Goal: Task Accomplishment & Management: Manage account settings

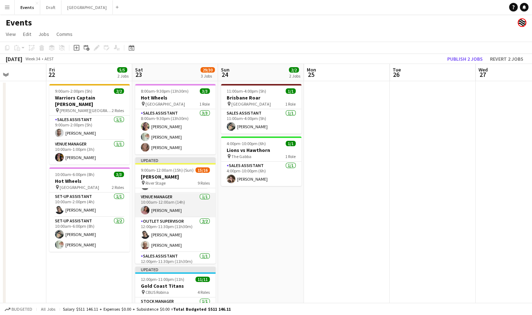
scroll to position [108, 0]
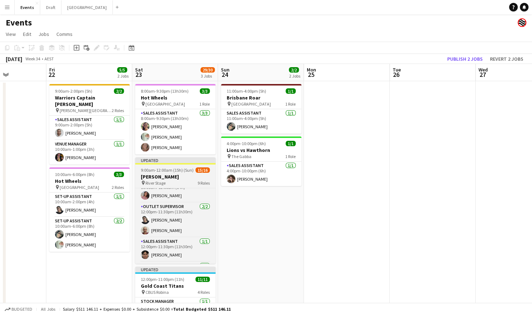
click at [179, 172] on span "9:00am-12:00am (15h) (Sun)" at bounding box center [167, 170] width 53 height 5
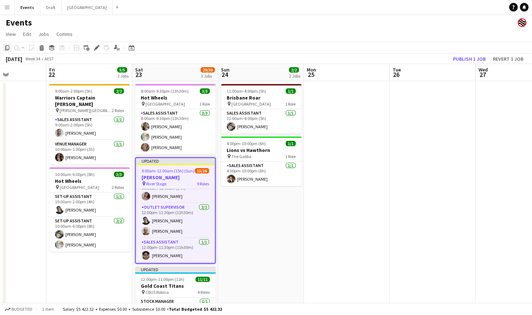
click at [7, 47] on icon "Copy" at bounding box center [7, 48] width 6 height 6
drag, startPoint x: 174, startPoint y: 70, endPoint x: 169, endPoint y: 71, distance: 5.2
click at [174, 70] on app-board-header-date "Sat 23 29/30 3 Jobs" at bounding box center [175, 72] width 86 height 17
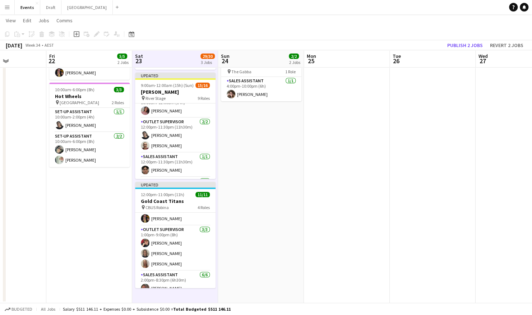
scroll to position [0, 297]
click at [190, 296] on app-date-cell "8:00am-9:30pm (13h30m) 3/3 Hot Wheels pin Brisbane Entertainment Centre 1 Role …" at bounding box center [176, 149] width 86 height 307
click at [18, 32] on icon "Paste" at bounding box center [17, 34] width 6 height 6
click at [45, 59] on link "Paste with crew Ctrl+Shift+V" at bounding box center [53, 60] width 68 height 6
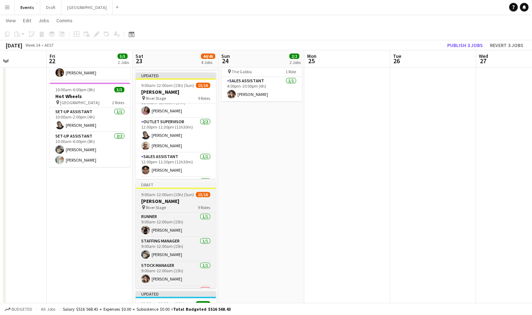
click at [175, 197] on app-job-card "Draft 9:00am-12:00am (15h) (Sun) 15/16 [PERSON_NAME] pin River Stage 9 Roles Ru…" at bounding box center [176, 235] width 81 height 106
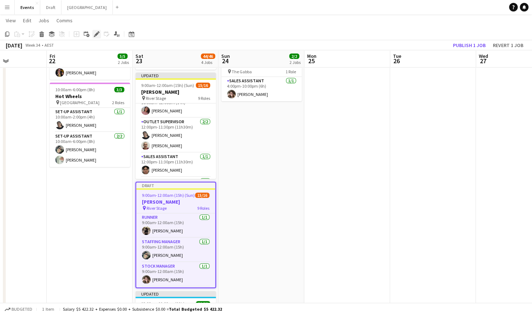
click at [93, 34] on div "Edit" at bounding box center [96, 34] width 9 height 9
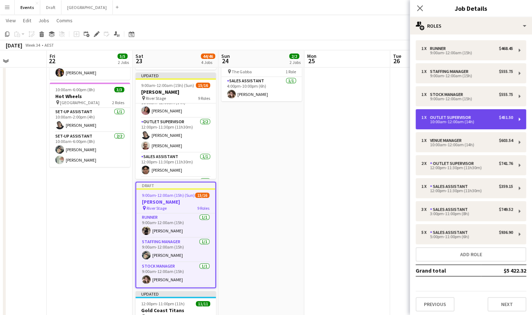
click at [479, 118] on div "1 x Outlet Supervisor $451.50" at bounding box center [468, 117] width 92 height 5
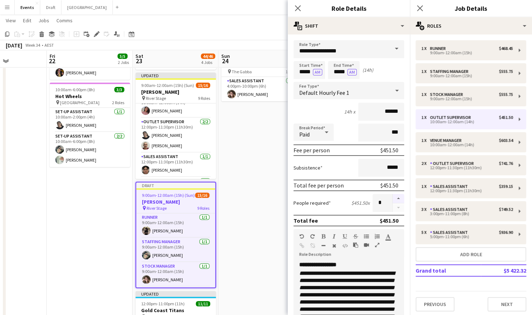
click at [393, 198] on button "button" at bounding box center [399, 198] width 12 height 9
type input "*"
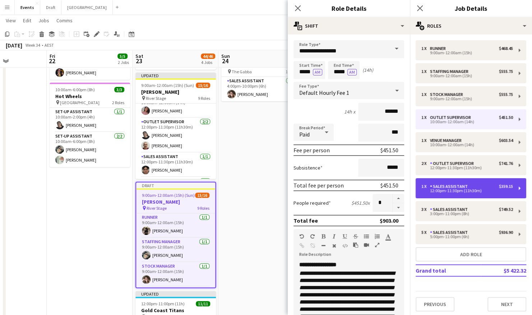
click at [484, 191] on div "12:00pm-11:30pm (11h30m)" at bounding box center [468, 191] width 92 height 4
type input "**********"
type input "*****"
type input "******"
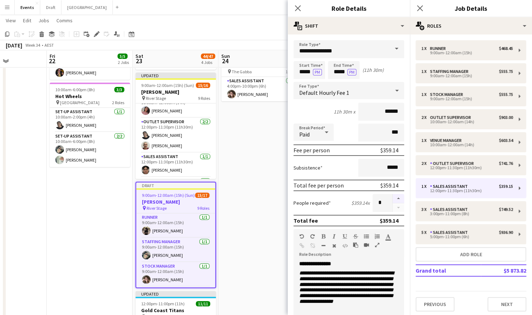
click at [393, 198] on button "button" at bounding box center [399, 198] width 12 height 9
type input "*"
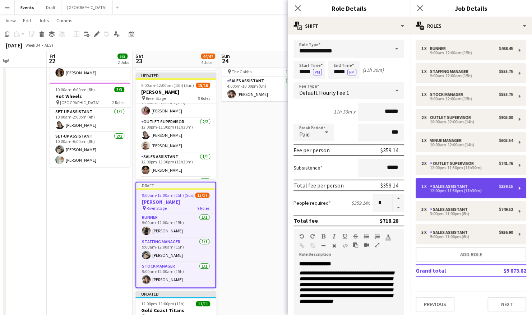
click at [453, 193] on div "12:00pm-11:30pm (11h30m)" at bounding box center [468, 191] width 92 height 4
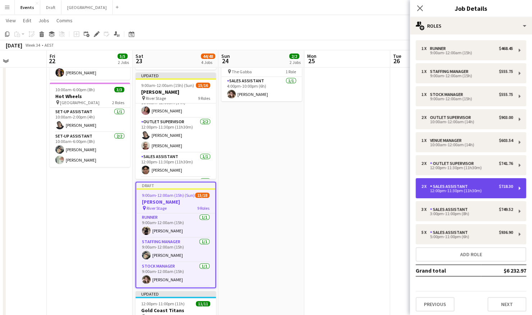
click at [439, 188] on div "Sales Assistant" at bounding box center [450, 186] width 41 height 5
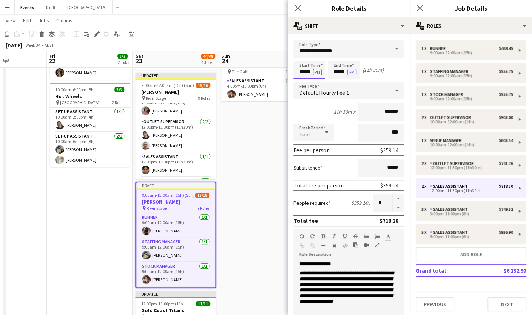
click at [304, 73] on input "*****" at bounding box center [310, 70] width 32 height 18
type input "*****"
click at [316, 70] on button "PM" at bounding box center [317, 72] width 9 height 6
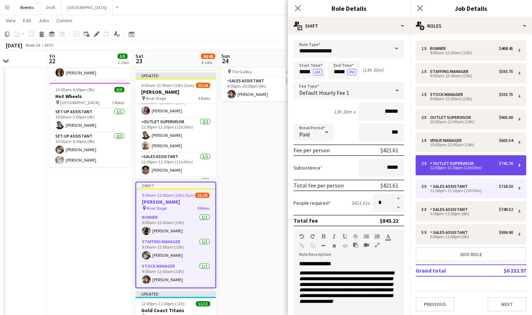
click at [472, 164] on div "Outlet Supervisor" at bounding box center [453, 163] width 47 height 5
type input "**********"
type input "*****"
type input "******"
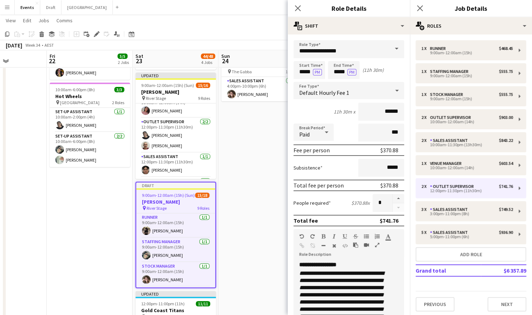
click at [394, 207] on div at bounding box center [399, 203] width 12 height 18
click at [248, 155] on app-date-cell "11:00am-4:00pm (5h) 1/1 Brisbane Roar pin [GEOGRAPHIC_DATA] 1 Role Sales Assist…" at bounding box center [262, 204] width 86 height 416
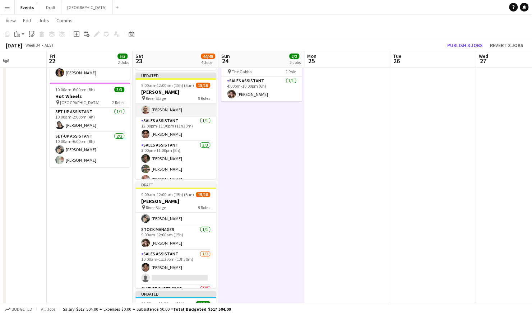
scroll to position [180, 0]
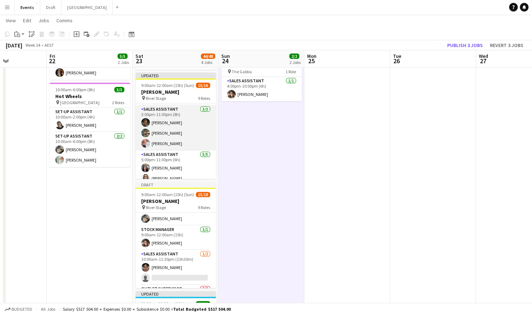
click at [178, 140] on app-card-role "Sales Assistant [DATE] 3:00pm-11:00pm (8h) [PERSON_NAME] Myah Takairangi [PERSO…" at bounding box center [176, 127] width 81 height 45
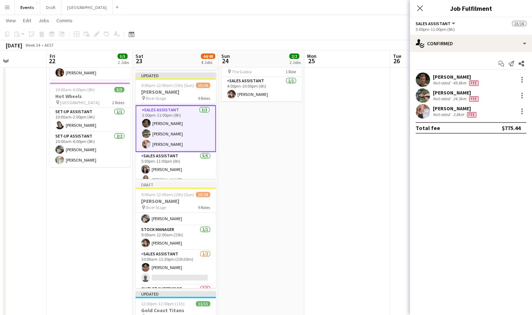
click at [318, 142] on app-date-cell at bounding box center [347, 204] width 86 height 416
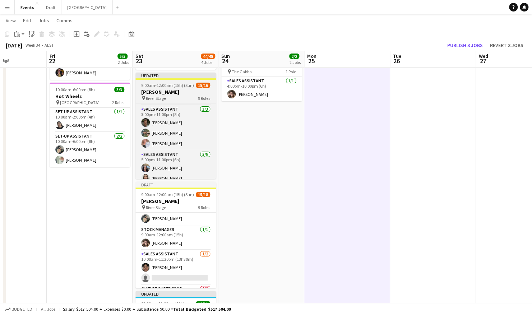
click at [181, 89] on h3 "[PERSON_NAME]" at bounding box center [176, 92] width 81 height 6
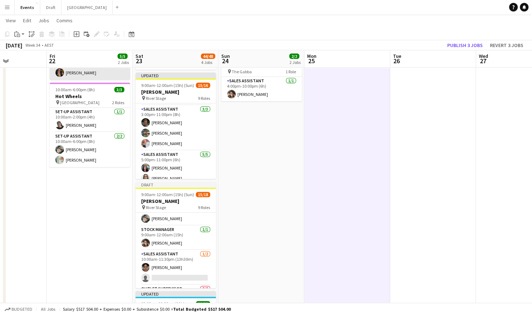
scroll to position [182, 0]
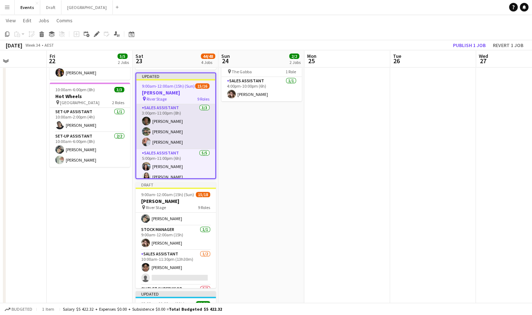
click at [192, 129] on app-card-role "Sales Assistant [DATE] 3:00pm-11:00pm (8h) [PERSON_NAME] Myah Takairangi [PERSO…" at bounding box center [175, 126] width 79 height 45
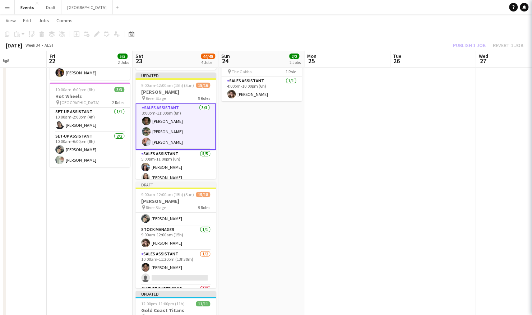
scroll to position [180, 0]
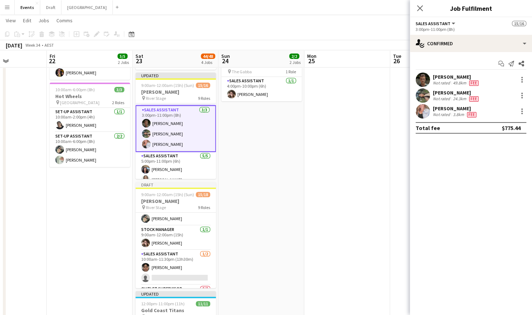
click at [438, 112] on div "Not rated" at bounding box center [442, 115] width 19 height 6
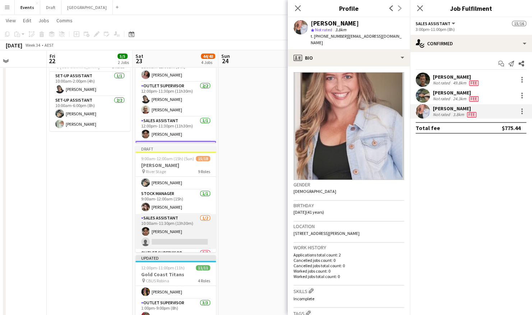
scroll to position [72, 0]
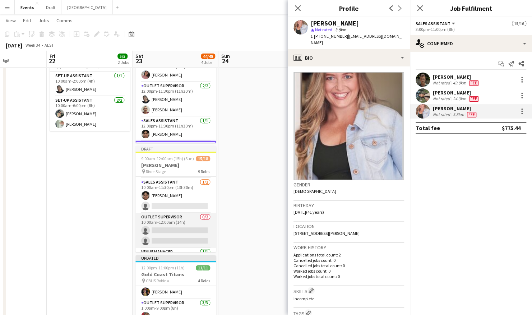
click at [174, 226] on app-card-role "Outlet Supervisor 0/2 10:00am-12:00am (14h) single-neutral-actions single-neutr…" at bounding box center [176, 230] width 81 height 35
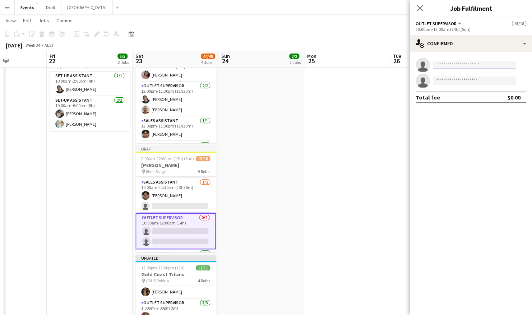
click at [454, 64] on input at bounding box center [474, 65] width 83 height 9
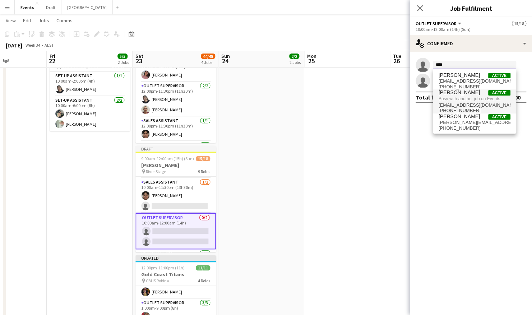
type input "****"
click at [459, 98] on span "Busy with another job on Events." at bounding box center [475, 99] width 72 height 6
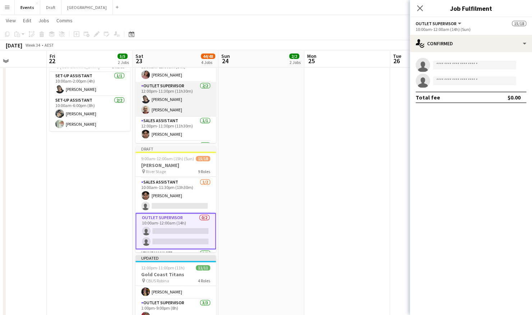
click at [165, 94] on app-card-role "Outlet Supervisor [DATE] 12:00pm-11:30pm (11h30m) [PERSON_NAME]-[PERSON_NAME] […" at bounding box center [176, 99] width 81 height 35
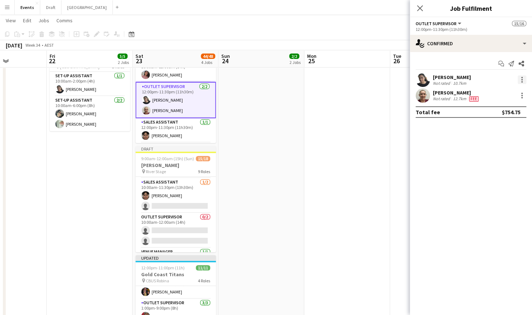
click at [524, 78] on div at bounding box center [522, 79] width 9 height 9
click at [502, 112] on span "Switch crew" at bounding box center [491, 110] width 31 height 6
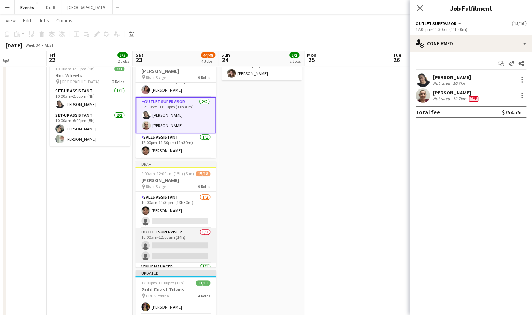
click at [186, 244] on app-card-role "Outlet Supervisor 0/2 10:00am-12:00am (14h) single-neutral-actions single-neutr…" at bounding box center [176, 245] width 81 height 35
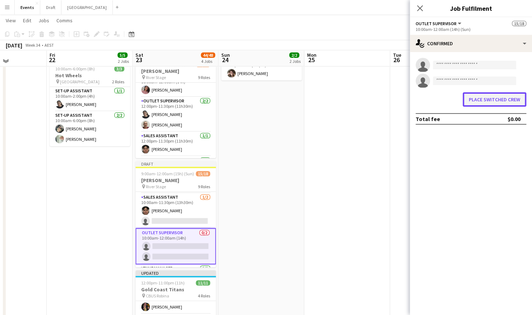
click at [480, 101] on button "Place switched crew" at bounding box center [495, 99] width 64 height 14
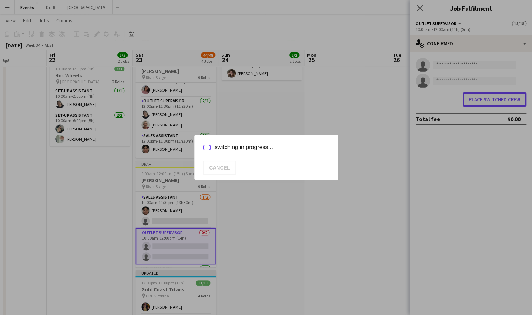
scroll to position [0, 0]
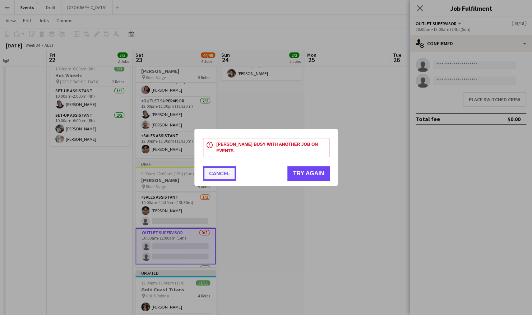
click at [219, 168] on button "Cancel" at bounding box center [219, 173] width 33 height 14
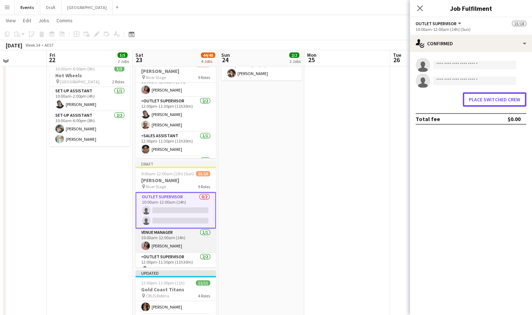
scroll to position [144, 0]
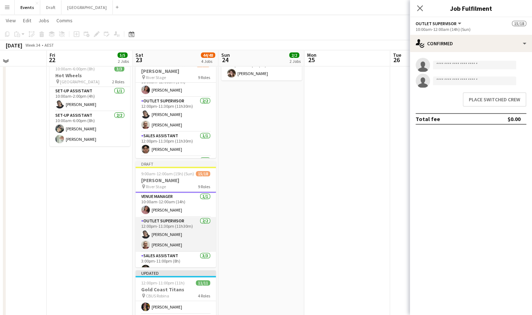
click at [164, 230] on app-card-role "Outlet Supervisor [DATE] 12:00pm-11:30pm (11h30m) [PERSON_NAME]-[PERSON_NAME] […" at bounding box center [176, 234] width 81 height 35
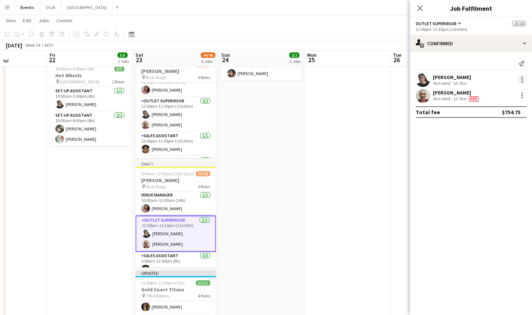
click at [520, 80] on div at bounding box center [522, 79] width 9 height 9
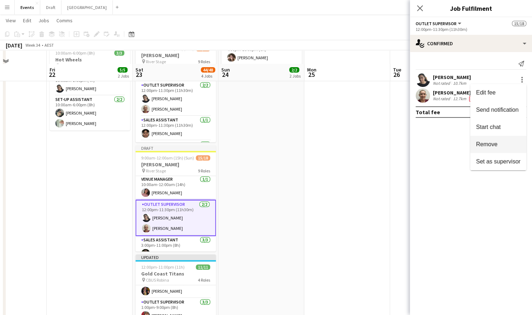
scroll to position [120, 0]
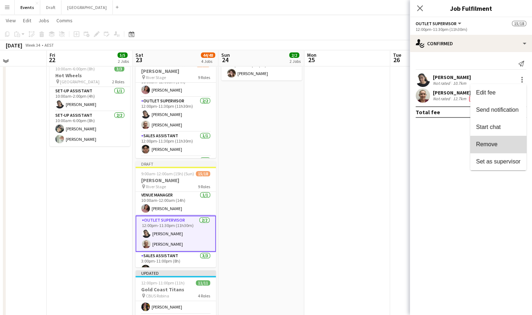
click at [506, 145] on span "Remove" at bounding box center [498, 144] width 45 height 6
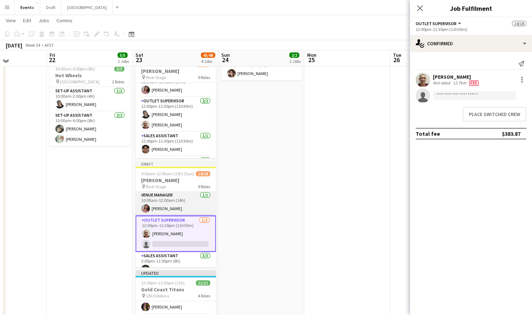
scroll to position [108, 0]
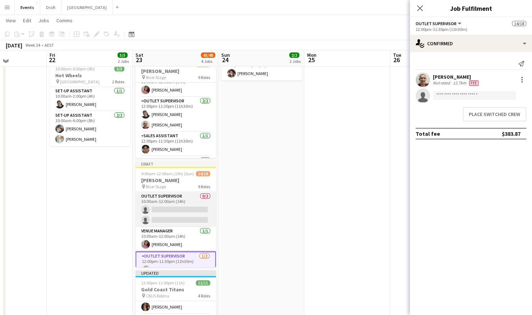
drag, startPoint x: 171, startPoint y: 216, endPoint x: 193, endPoint y: 206, distance: 23.3
click at [172, 216] on app-card-role "Outlet Supervisor 0/2 10:00am-12:00am (14h) single-neutral-actions single-neutr…" at bounding box center [176, 209] width 81 height 35
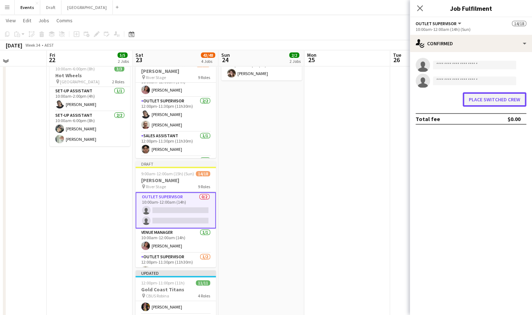
click at [485, 102] on button "Place switched crew" at bounding box center [495, 99] width 64 height 14
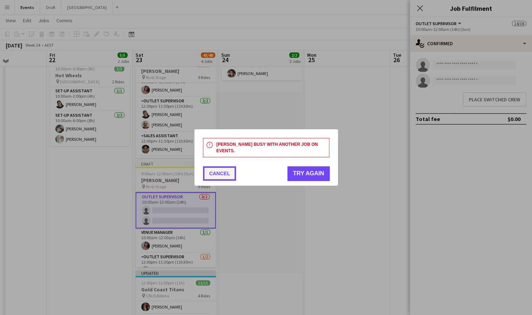
click at [224, 175] on button "Cancel" at bounding box center [219, 173] width 33 height 14
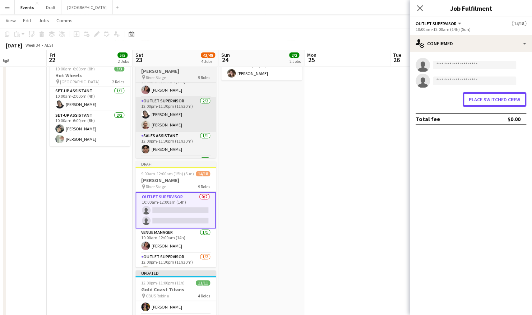
scroll to position [120, 0]
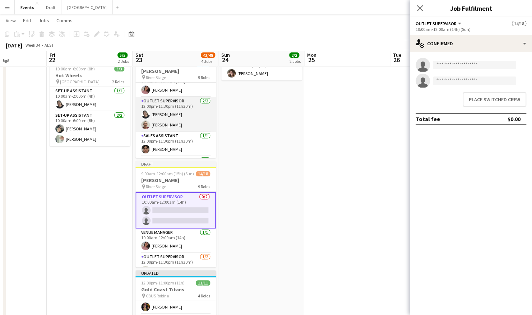
click at [172, 116] on app-card-role "Outlet Supervisor [DATE] 12:00pm-11:30pm (11h30m) [PERSON_NAME]-[PERSON_NAME] […" at bounding box center [176, 114] width 81 height 35
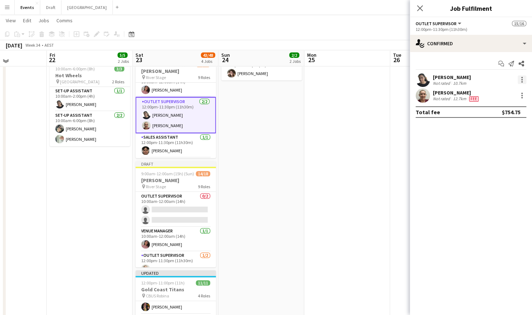
click at [523, 79] on div at bounding box center [522, 79] width 9 height 9
click at [496, 148] on span "Remove" at bounding box center [487, 145] width 22 height 6
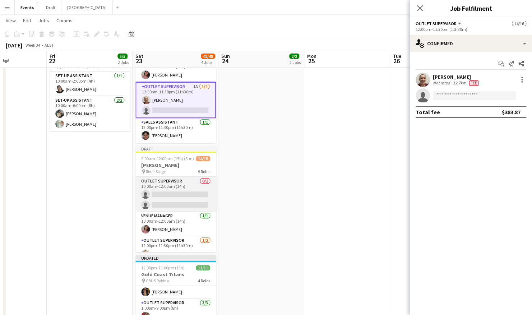
click at [194, 193] on app-card-role "Outlet Supervisor 0/2 10:00am-12:00am (14h) single-neutral-actions single-neutr…" at bounding box center [176, 194] width 81 height 35
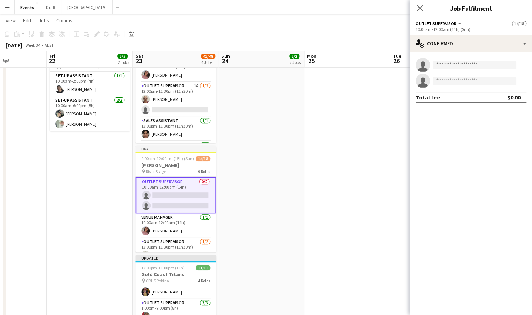
scroll to position [0, 297]
click at [469, 65] on input at bounding box center [474, 65] width 83 height 9
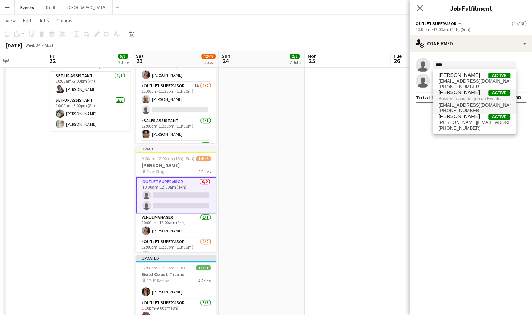
type input "****"
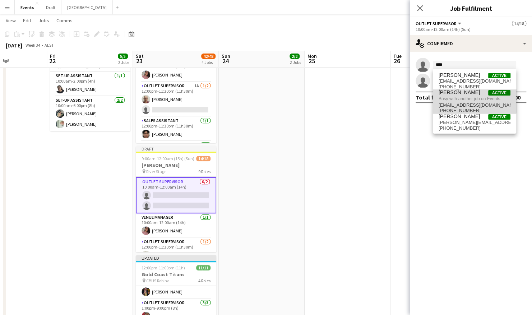
click at [472, 96] on span "Busy with another job on Events." at bounding box center [475, 99] width 72 height 6
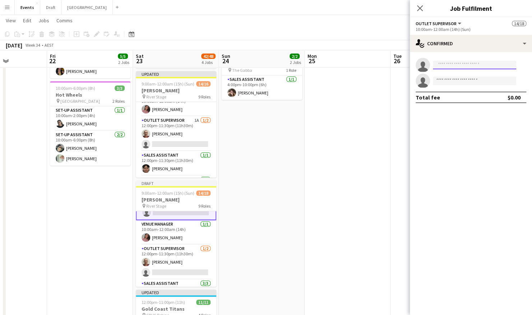
scroll to position [144, 0]
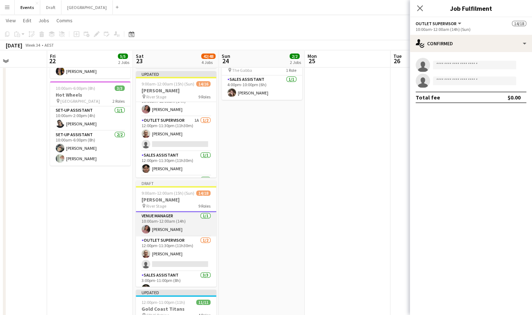
click at [170, 226] on app-card-role "Venue Manager [DATE] 10:00am-12:00am (14h) [PERSON_NAME]" at bounding box center [176, 224] width 81 height 24
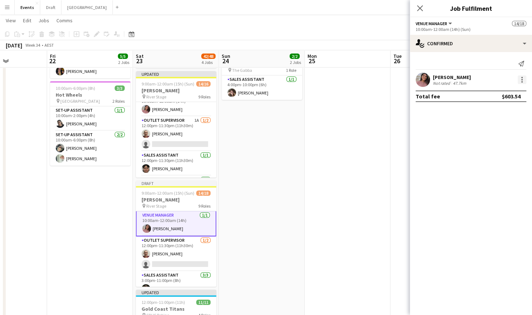
click at [523, 82] on div at bounding box center [522, 81] width 1 height 1
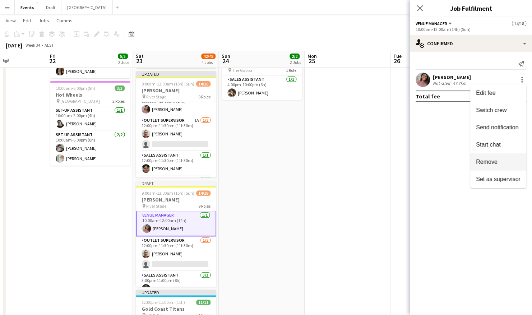
click at [497, 162] on span "Remove" at bounding box center [487, 162] width 22 height 6
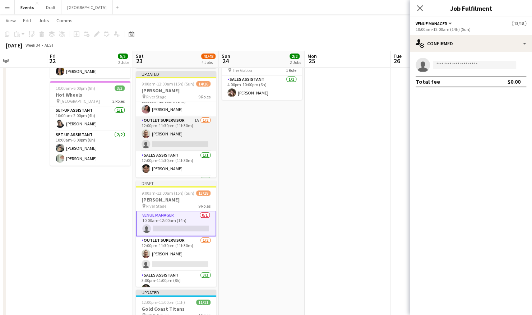
scroll to position [72, 0]
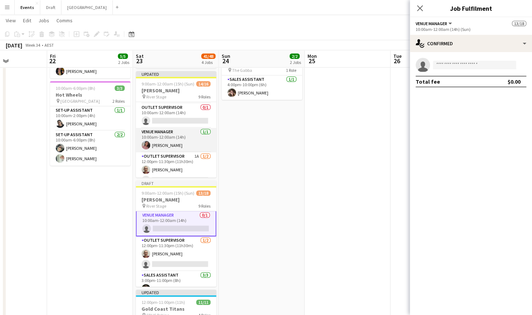
click at [190, 135] on app-card-role "Venue Manager [DATE] 10:00am-12:00am (14h) [PERSON_NAME]" at bounding box center [176, 140] width 81 height 24
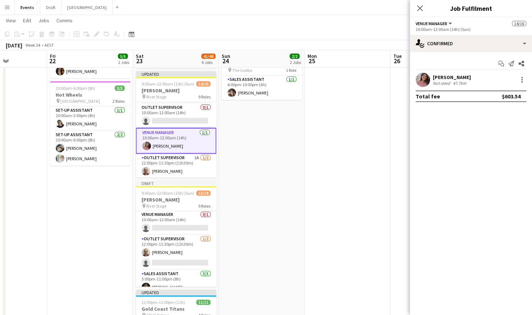
scroll to position [143, 0]
click at [522, 81] on div at bounding box center [522, 81] width 1 height 1
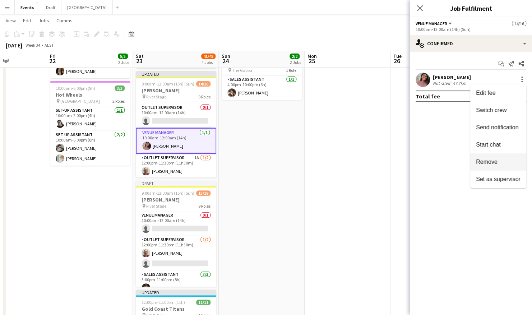
click at [500, 160] on span "Remove" at bounding box center [498, 162] width 45 height 6
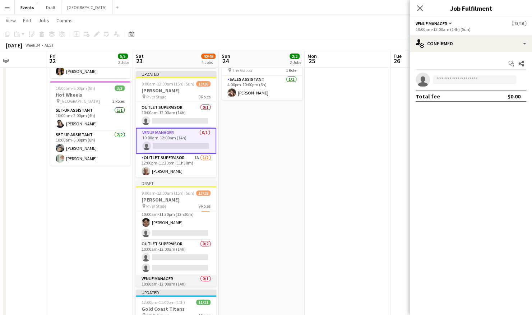
scroll to position [71, 0]
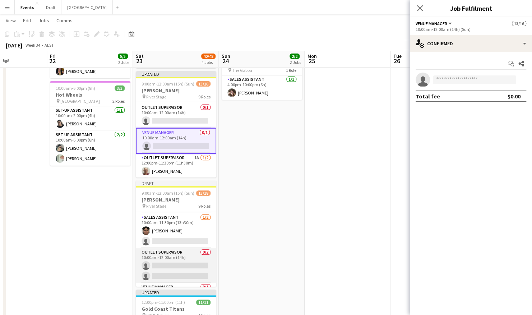
click at [160, 266] on app-card-role "Outlet Supervisor 0/2 10:00am-12:00am (14h) single-neutral-actions single-neutr…" at bounding box center [176, 265] width 81 height 35
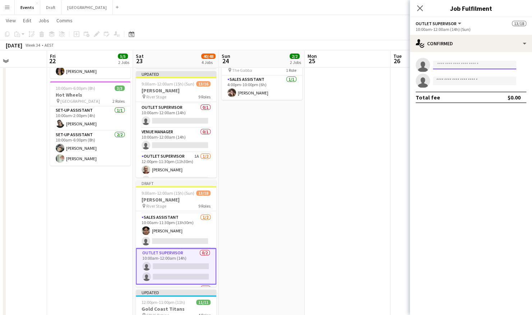
click at [461, 67] on input at bounding box center [474, 65] width 83 height 9
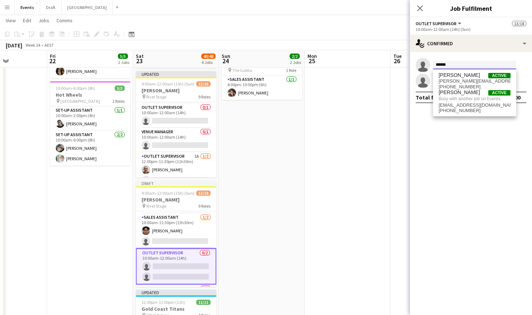
type input "******"
click at [455, 101] on span "Busy with another job on Events." at bounding box center [475, 99] width 72 height 6
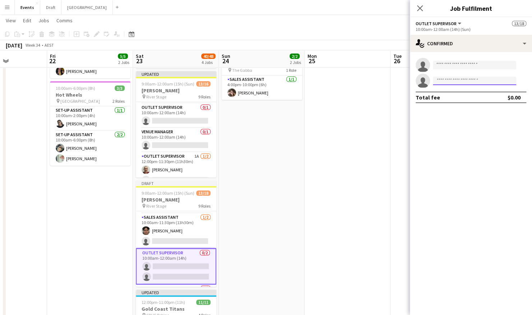
click at [452, 81] on input at bounding box center [474, 81] width 83 height 9
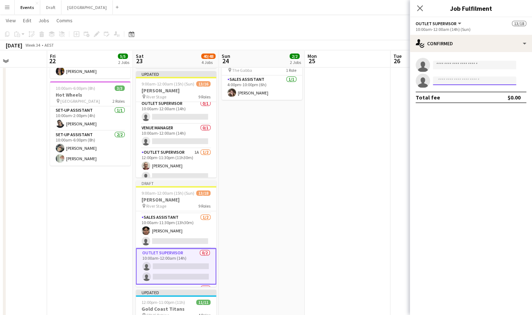
scroll to position [73, 0]
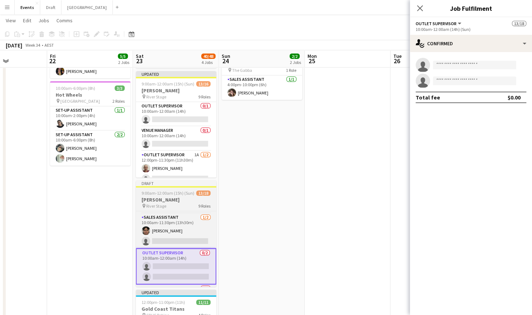
click at [173, 204] on div "pin River Stage 9 Roles" at bounding box center [176, 206] width 81 height 6
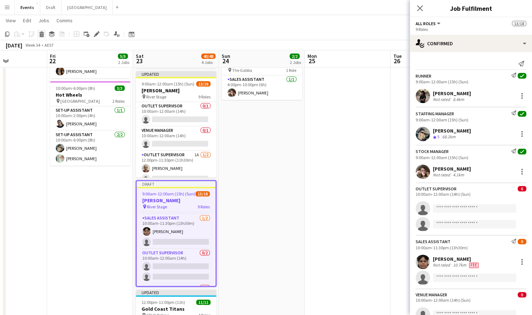
click at [43, 37] on icon at bounding box center [42, 35] width 4 height 4
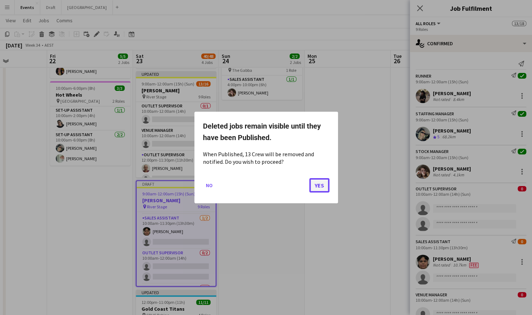
click at [319, 186] on button "Yes" at bounding box center [320, 185] width 20 height 14
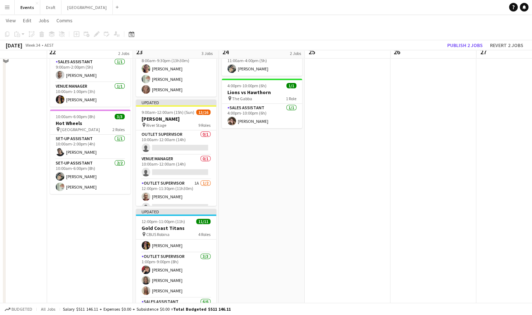
scroll to position [48, 0]
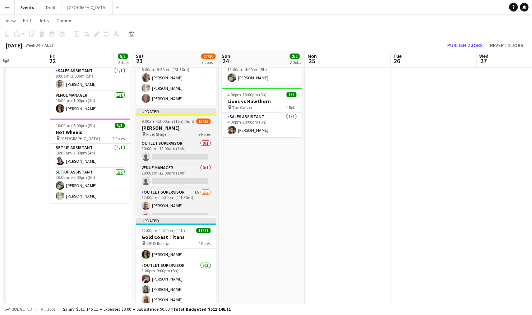
click at [174, 133] on div "pin River Stage 9 Roles" at bounding box center [176, 134] width 81 height 6
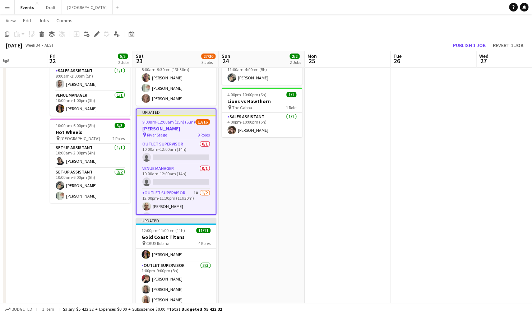
drag, startPoint x: 96, startPoint y: 32, endPoint x: 274, endPoint y: 35, distance: 177.2
click at [97, 32] on icon "Edit" at bounding box center [97, 34] width 6 height 6
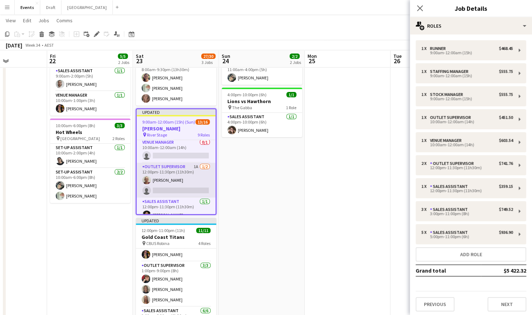
scroll to position [109, 0]
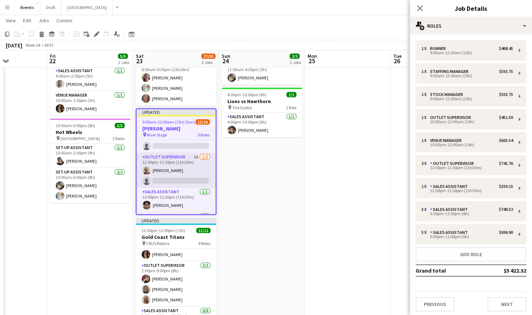
drag, startPoint x: 174, startPoint y: 167, endPoint x: 193, endPoint y: 159, distance: 21.3
click at [174, 167] on app-card-role "Outlet Supervisor 1A [DATE] 12:00pm-11:30pm (11h30m) [PERSON_NAME] single-neutr…" at bounding box center [176, 170] width 79 height 35
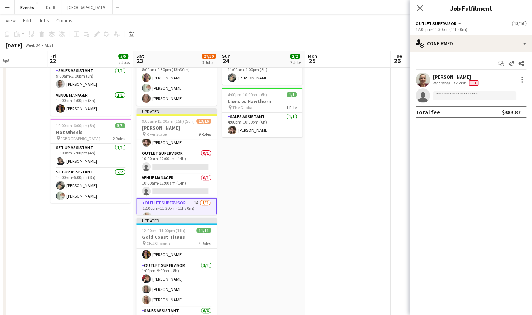
scroll to position [72, 0]
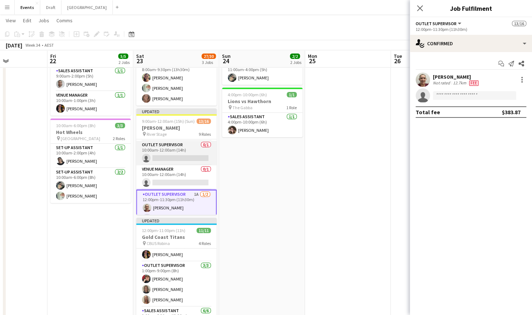
click at [180, 154] on app-card-role "Outlet Supervisor 0/1 10:00am-12:00am (14h) single-neutral-actions" at bounding box center [176, 153] width 81 height 24
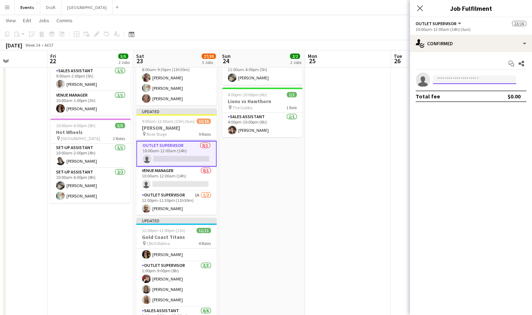
click at [463, 80] on input at bounding box center [474, 79] width 83 height 9
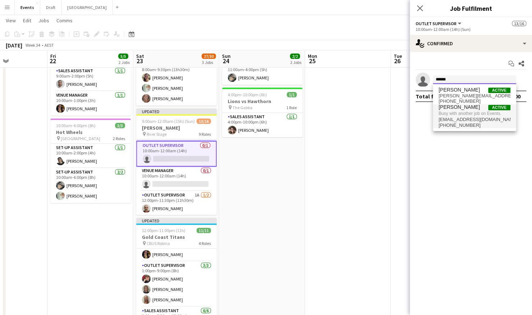
type input "******"
click at [466, 109] on span "[PERSON_NAME]" at bounding box center [459, 107] width 41 height 6
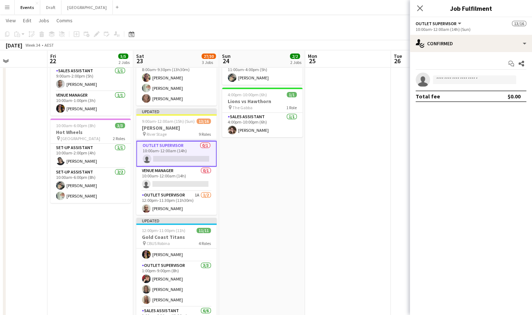
click at [178, 150] on app-card-role "Outlet Supervisor 0/1 10:00am-12:00am (14h) single-neutral-actions" at bounding box center [176, 154] width 81 height 26
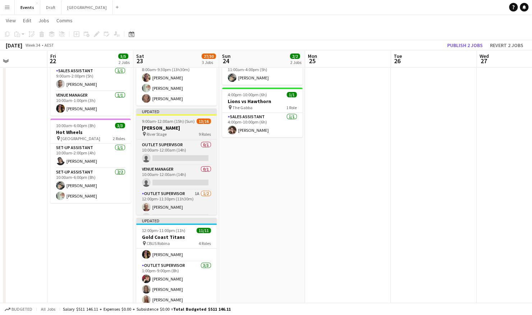
click at [183, 127] on h3 "[PERSON_NAME]" at bounding box center [176, 128] width 81 height 6
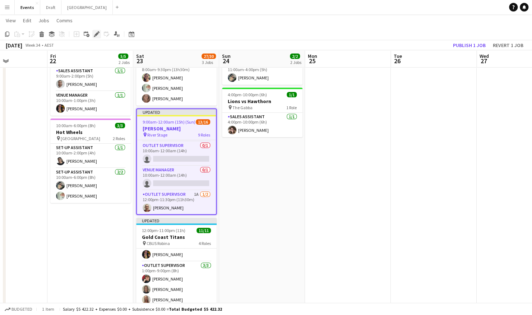
click at [97, 33] on icon at bounding box center [97, 34] width 4 height 4
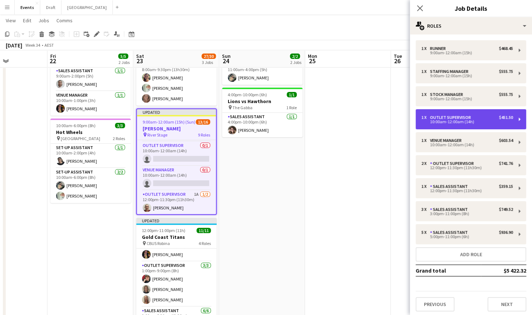
click at [465, 122] on div "10:00am-12:00am (14h)" at bounding box center [468, 122] width 92 height 4
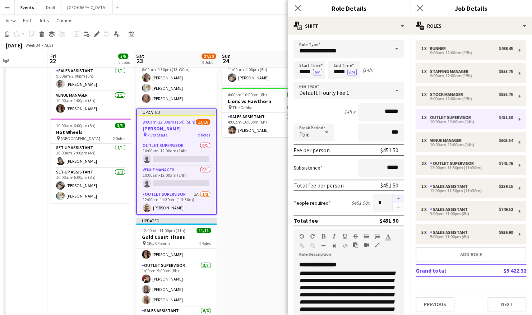
click at [393, 198] on button "button" at bounding box center [399, 198] width 12 height 9
type input "*"
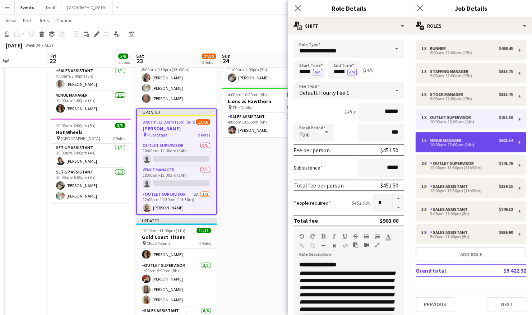
click at [465, 142] on div "1 x Venue Manager $603.54" at bounding box center [468, 140] width 92 height 5
type input "**********"
type input "******"
type input "****"
type input "*"
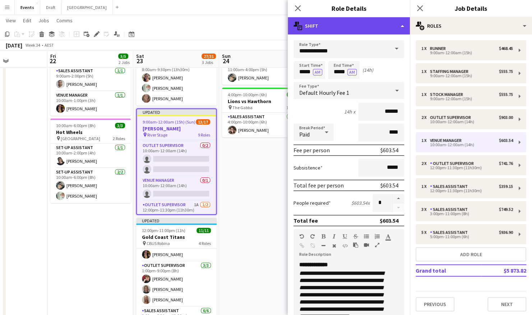
click at [396, 29] on div "multiple-actions-text Shift" at bounding box center [349, 25] width 122 height 17
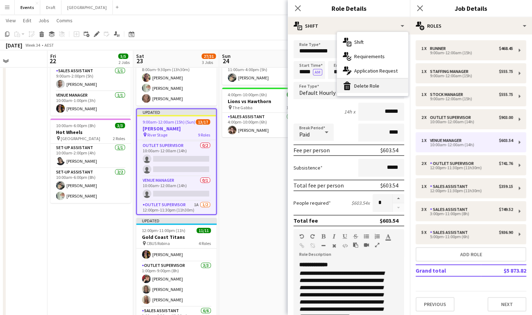
click at [382, 85] on div "bin-2 Delete Role" at bounding box center [372, 86] width 71 height 14
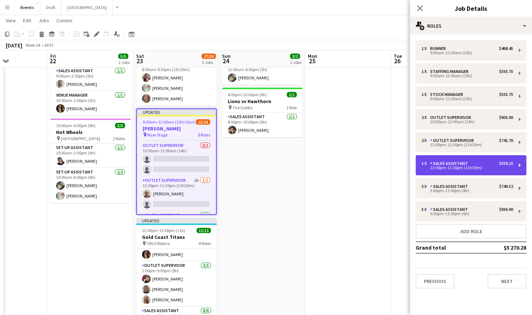
click at [471, 163] on div "1 x Sales Assistant $359.15" at bounding box center [468, 163] width 92 height 5
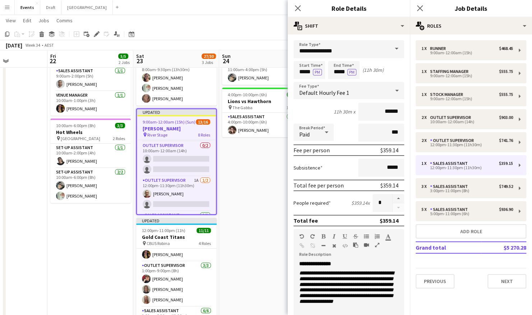
drag, startPoint x: 395, startPoint y: 198, endPoint x: 385, endPoint y: 190, distance: 12.7
click at [394, 198] on button "button" at bounding box center [399, 198] width 12 height 9
type input "*"
click at [304, 72] on input "*****" at bounding box center [310, 70] width 32 height 18
type input "*****"
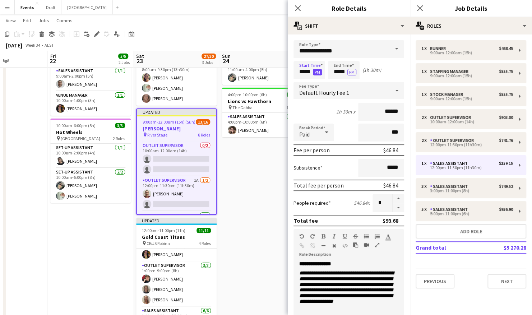
click at [315, 72] on button "PM" at bounding box center [317, 72] width 9 height 6
click at [256, 187] on app-date-cell "11:00am-4:00pm (5h) 1/1 Brisbane Roar pin [GEOGRAPHIC_DATA] 1 Role Sales Assist…" at bounding box center [262, 185] width 86 height 307
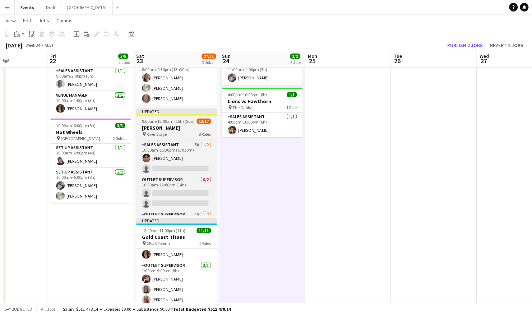
click at [174, 123] on span "9:00am-12:00am (15h) (Sun)" at bounding box center [168, 121] width 53 height 5
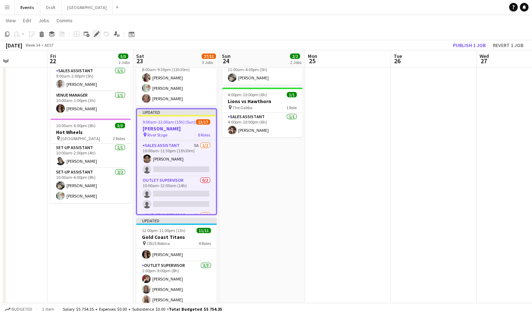
click at [95, 32] on icon "Edit" at bounding box center [97, 34] width 6 height 6
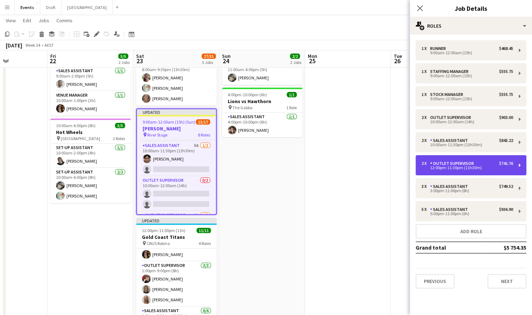
drag, startPoint x: 490, startPoint y: 163, endPoint x: 483, endPoint y: 160, distance: 7.1
click at [490, 163] on div "2 x Outlet Supervisor $741.76" at bounding box center [468, 163] width 92 height 5
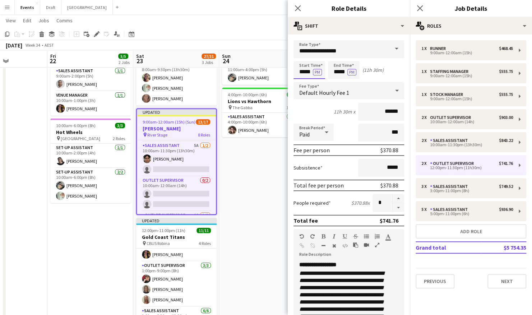
click at [305, 71] on input "*****" at bounding box center [310, 70] width 32 height 18
type input "*****"
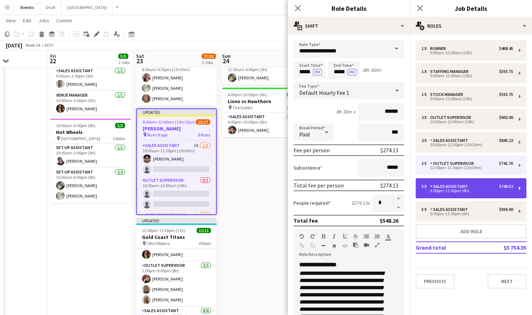
click at [475, 192] on div "3:00pm-11:00pm (8h)" at bounding box center [468, 191] width 92 height 4
type input "**********"
type input "*****"
type input "******"
type input "****"
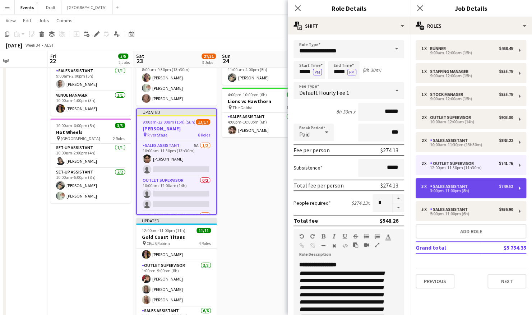
type input "*"
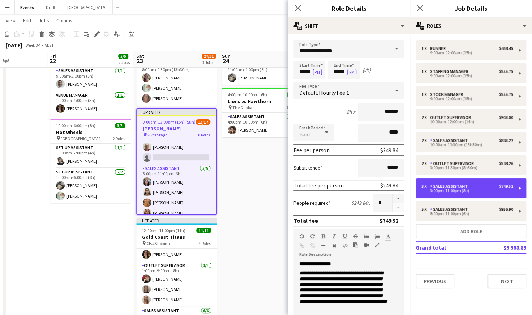
scroll to position [215, 0]
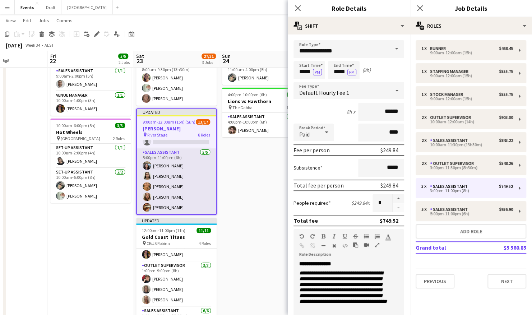
click at [163, 175] on app-card-role "Sales Assistant [DATE] 5:00pm-11:00pm (6h) [PERSON_NAME] [PERSON_NAME] [PERSON_…" at bounding box center [176, 181] width 79 height 66
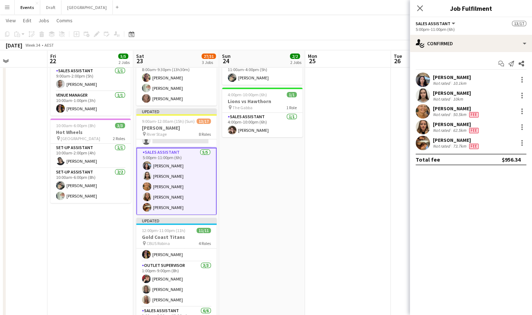
click at [518, 143] on div at bounding box center [522, 143] width 10 height 9
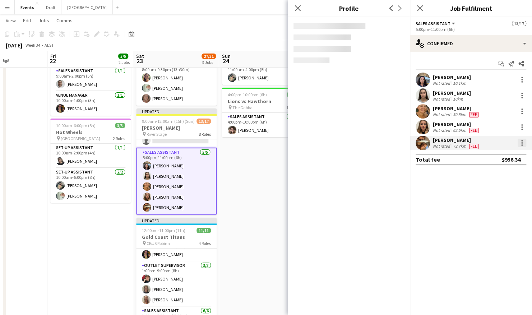
click at [521, 144] on div at bounding box center [522, 143] width 9 height 9
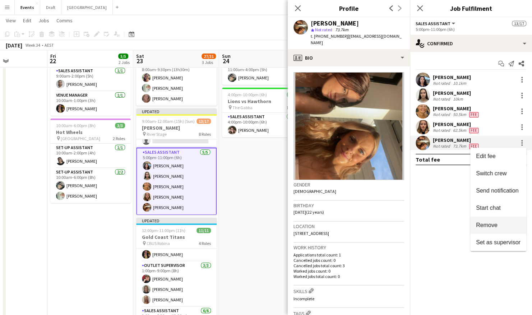
click at [501, 225] on span "Remove" at bounding box center [498, 225] width 45 height 6
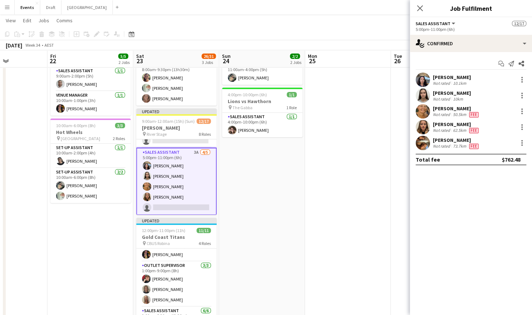
click at [175, 174] on app-card-role "Sales Assistant 3A [DATE] 5:00pm-11:00pm (6h) [PERSON_NAME] [PERSON_NAME] [PERS…" at bounding box center [176, 182] width 81 height 68
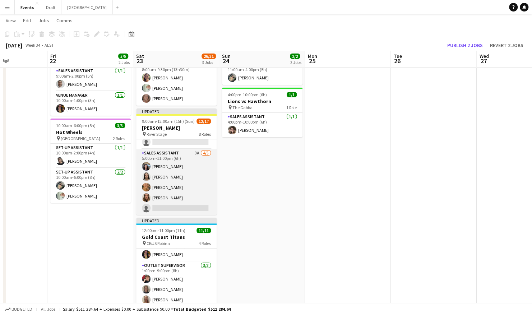
click at [175, 174] on app-card-role "Sales Assistant 3A [DATE] 5:00pm-11:00pm (6h) [PERSON_NAME] [PERSON_NAME] [PERS…" at bounding box center [176, 182] width 81 height 66
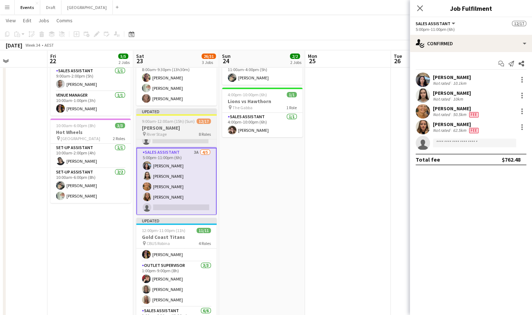
click at [196, 129] on h3 "[PERSON_NAME]" at bounding box center [176, 128] width 81 height 6
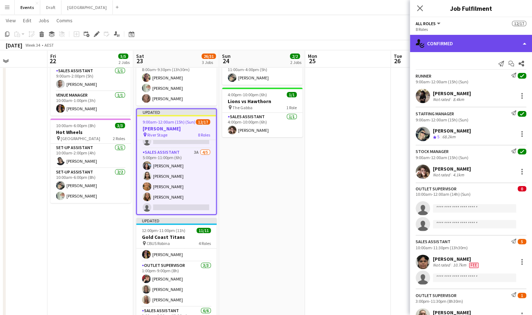
click at [444, 49] on div "single-neutral-actions-check-2 Confirmed" at bounding box center [471, 43] width 122 height 17
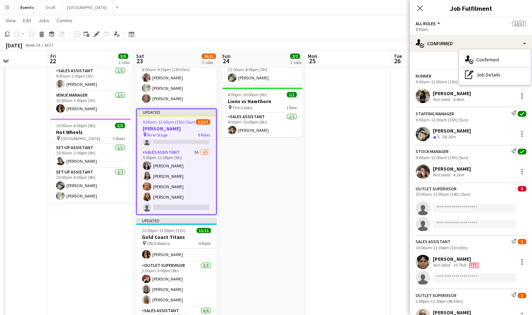
drag, startPoint x: 481, startPoint y: 77, endPoint x: 473, endPoint y: 89, distance: 14.6
click at [482, 77] on div "pen-write Job Details" at bounding box center [494, 75] width 71 height 14
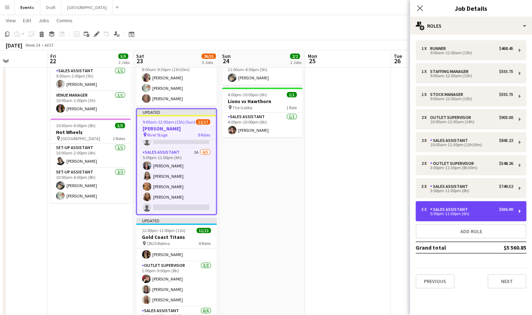
click at [452, 211] on div "Sales Assistant" at bounding box center [450, 209] width 41 height 5
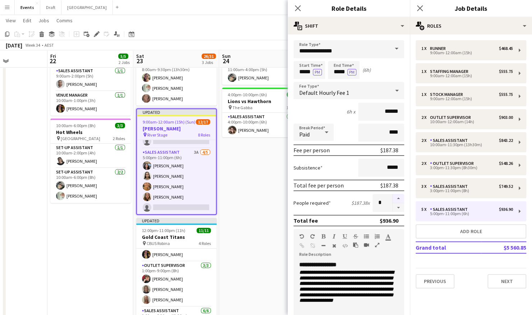
click at [393, 197] on button "button" at bounding box center [399, 198] width 12 height 9
type input "*"
click at [262, 191] on app-date-cell "11:00am-4:00pm (5h) 1/1 Brisbane Roar pin [GEOGRAPHIC_DATA] 1 Role Sales Assist…" at bounding box center [262, 185] width 86 height 307
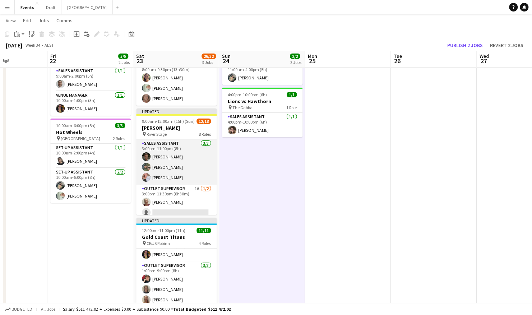
scroll to position [179, 0]
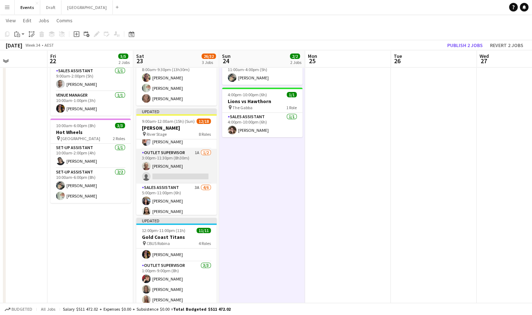
click at [175, 171] on app-card-role "Outlet Supervisor 1A [DATE] 3:00pm-11:30pm (8h30m) [PERSON_NAME] single-neutral…" at bounding box center [176, 166] width 81 height 35
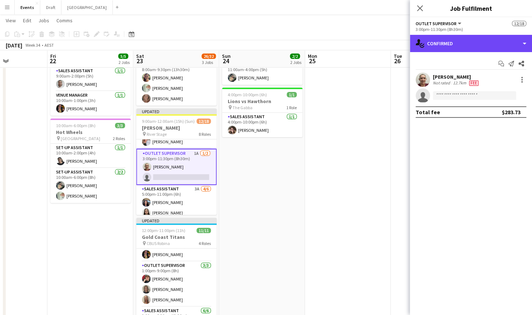
drag, startPoint x: 494, startPoint y: 43, endPoint x: 495, endPoint y: 60, distance: 16.9
click at [494, 44] on div "single-neutral-actions-check-2 Confirmed" at bounding box center [471, 43] width 122 height 17
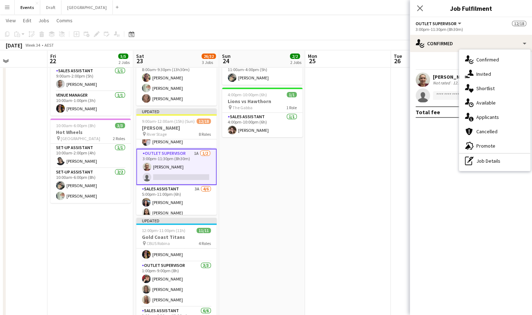
drag, startPoint x: 491, startPoint y: 161, endPoint x: 488, endPoint y: 158, distance: 4.8
click at [491, 161] on div "pen-write Job Details" at bounding box center [494, 161] width 71 height 14
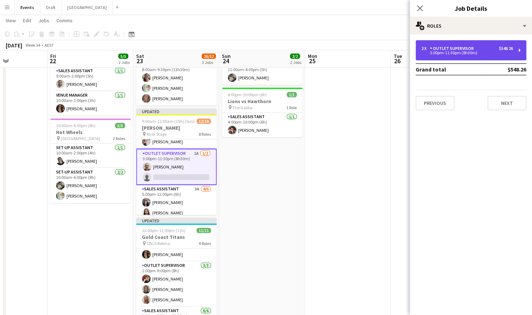
click at [500, 49] on div "$548.26" at bounding box center [506, 48] width 14 height 5
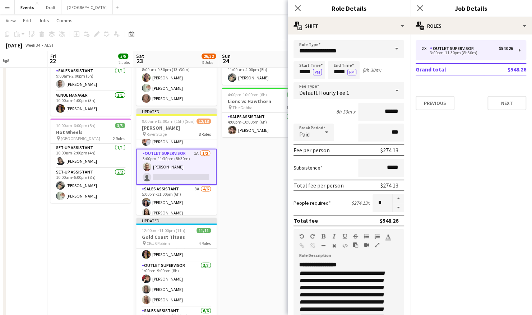
click at [395, 207] on button "button" at bounding box center [399, 207] width 12 height 9
type input "*"
click at [265, 188] on app-date-cell "11:00am-4:00pm (5h) 1/1 Brisbane Roar pin [GEOGRAPHIC_DATA] 1 Role Sales Assist…" at bounding box center [262, 185] width 86 height 307
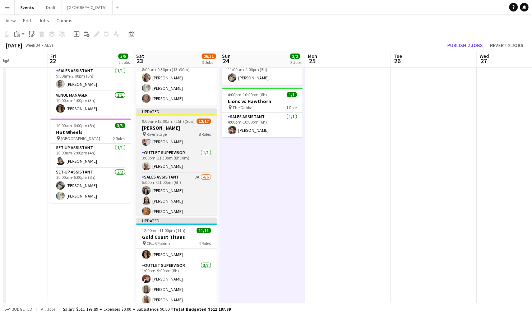
click at [198, 129] on h3 "[PERSON_NAME]" at bounding box center [176, 128] width 81 height 6
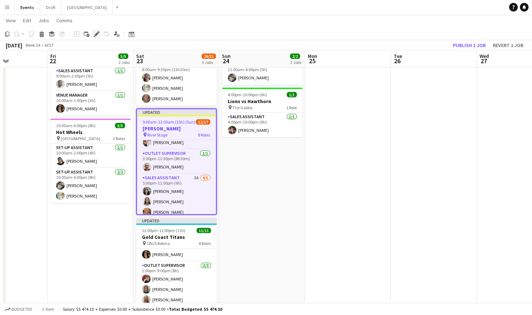
click at [98, 33] on icon at bounding box center [97, 34] width 4 height 4
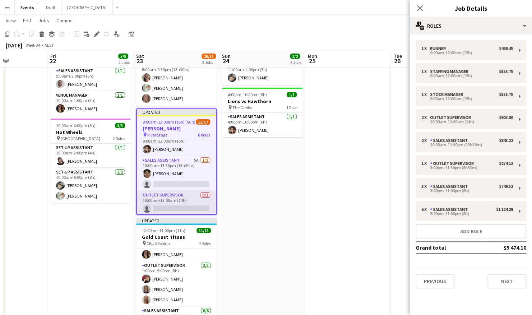
scroll to position [72, 0]
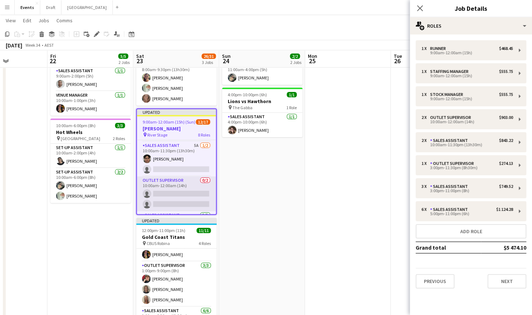
click at [175, 187] on app-card-role "Outlet Supervisor 0/2 10:00am-12:00am (14h) single-neutral-actions single-neutr…" at bounding box center [176, 194] width 79 height 35
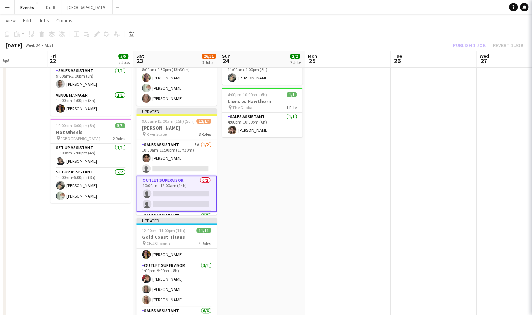
scroll to position [0, 297]
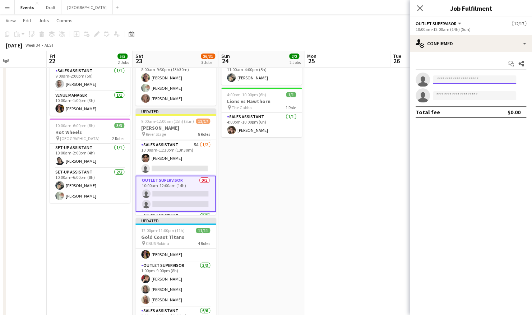
click at [444, 79] on input at bounding box center [474, 79] width 83 height 9
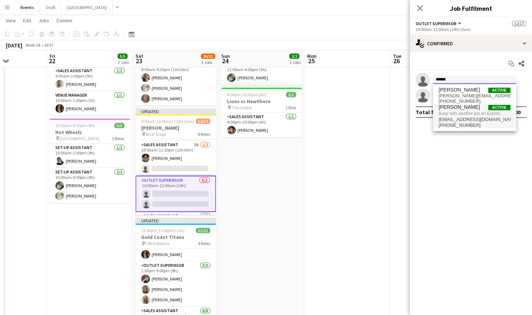
type input "******"
click at [457, 118] on span "[EMAIL_ADDRESS][DOMAIN_NAME]" at bounding box center [475, 120] width 72 height 6
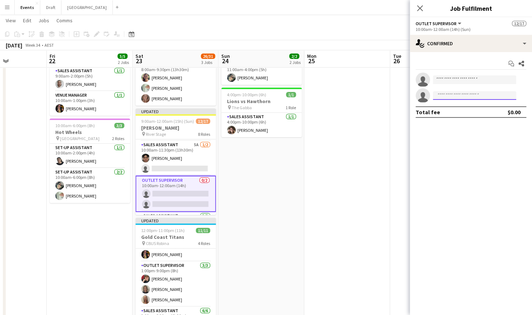
click at [448, 97] on input at bounding box center [474, 95] width 83 height 9
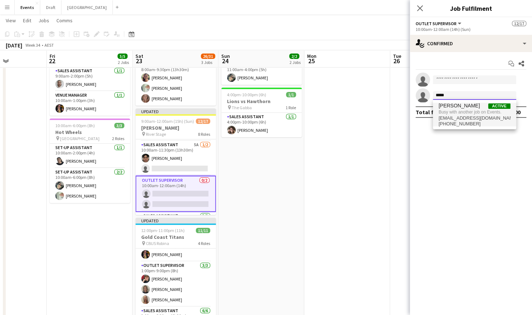
type input "*****"
click at [459, 113] on span "Busy with another job on Events." at bounding box center [475, 112] width 72 height 6
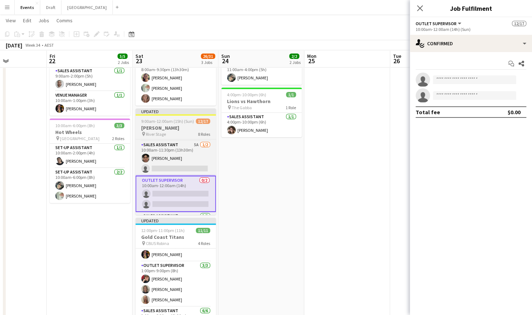
click at [188, 122] on span "9:00am-12:00am (15h) (Sun)" at bounding box center [167, 121] width 53 height 5
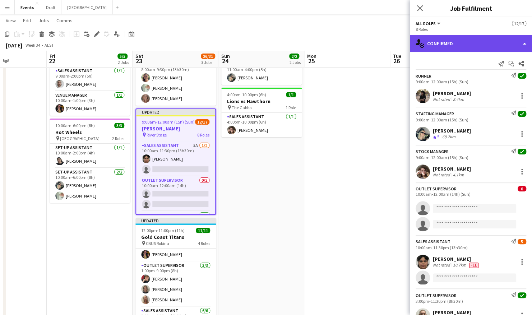
click at [469, 41] on div "single-neutral-actions-check-2 Confirmed" at bounding box center [471, 43] width 122 height 17
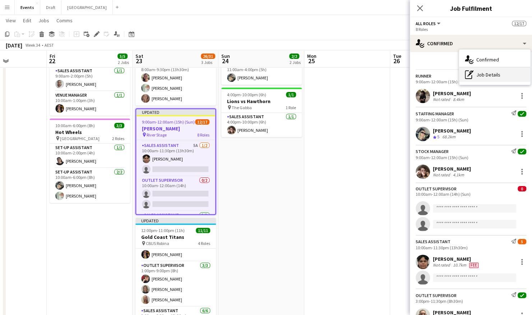
click at [503, 73] on div "pen-write Job Details" at bounding box center [494, 75] width 71 height 14
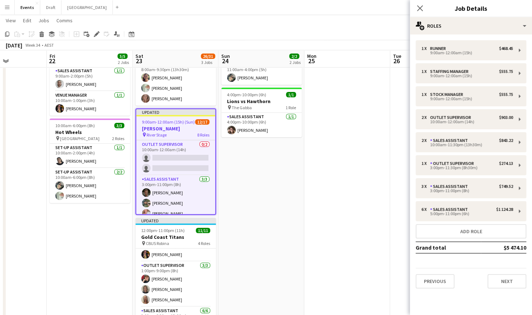
scroll to position [144, 0]
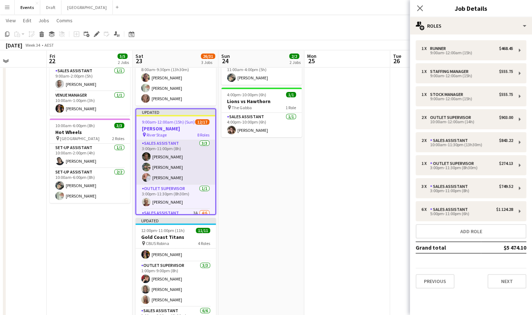
click at [171, 173] on app-card-role "Sales Assistant [DATE] 3:00pm-11:00pm (8h) [PERSON_NAME] Myah Takairangi [PERSO…" at bounding box center [175, 161] width 79 height 45
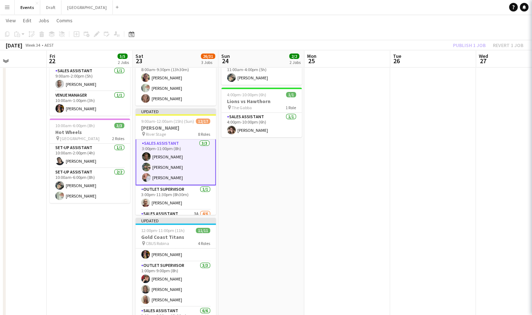
scroll to position [145, 0]
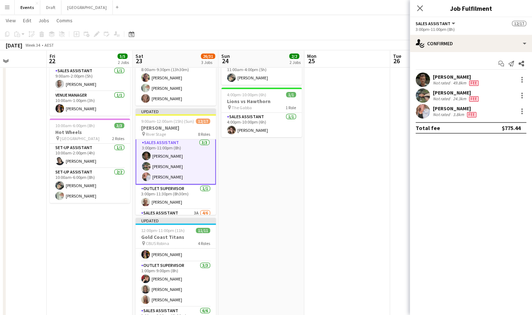
click at [523, 116] on div "[PERSON_NAME] Not rated 3.8km Fee" at bounding box center [471, 111] width 122 height 14
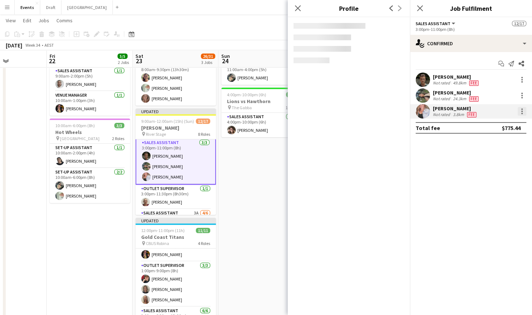
click at [520, 113] on div at bounding box center [522, 111] width 9 height 9
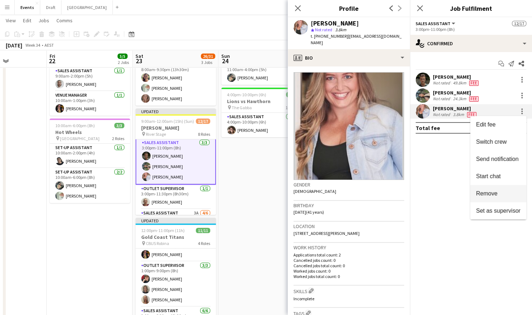
click at [498, 193] on span "Remove" at bounding box center [498, 194] width 45 height 6
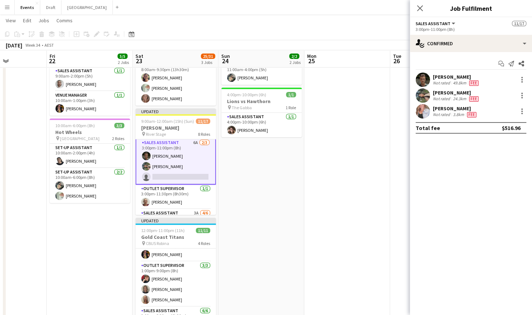
click at [257, 191] on app-date-cell "11:00am-4:00pm (5h) 1/1 Brisbane Roar pin [GEOGRAPHIC_DATA] 1 Role Sales Assist…" at bounding box center [262, 185] width 86 height 307
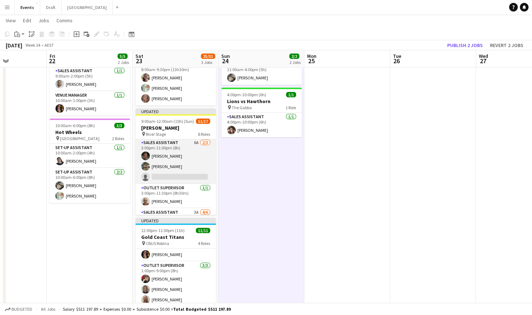
click at [183, 164] on app-card-role "Sales Assistant 6A [DATE] 3:00pm-11:00pm (8h) [PERSON_NAME] single-neutral-acti…" at bounding box center [176, 161] width 81 height 45
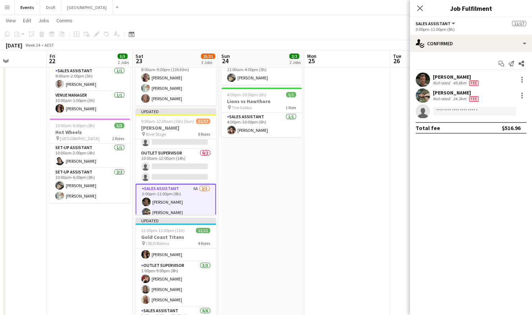
scroll to position [107, 0]
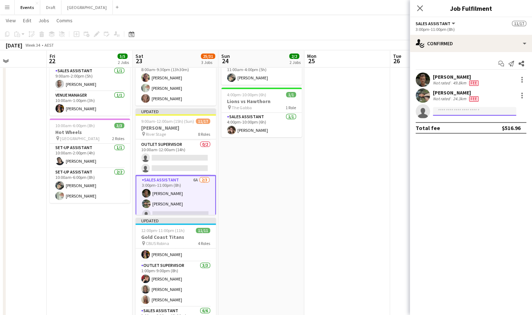
click at [480, 109] on input at bounding box center [474, 111] width 83 height 9
type input "*****"
click at [465, 124] on span "[PERSON_NAME]" at bounding box center [459, 122] width 41 height 6
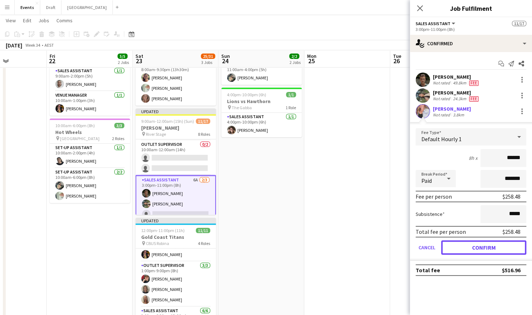
drag, startPoint x: 486, startPoint y: 246, endPoint x: 294, endPoint y: 207, distance: 195.8
click at [486, 246] on button "Confirm" at bounding box center [483, 247] width 85 height 14
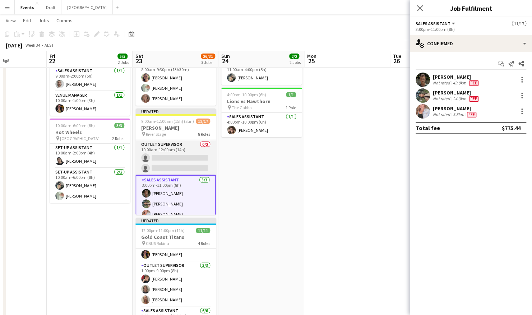
scroll to position [71, 0]
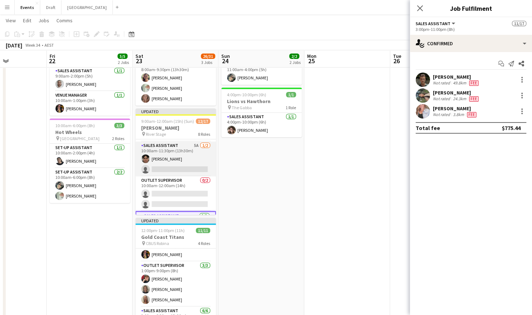
click at [170, 163] on app-card-role "Sales Assistant 5A [DATE] 10:00am-11:30pm (13h30m) [PERSON_NAME] single-neutral…" at bounding box center [176, 159] width 81 height 35
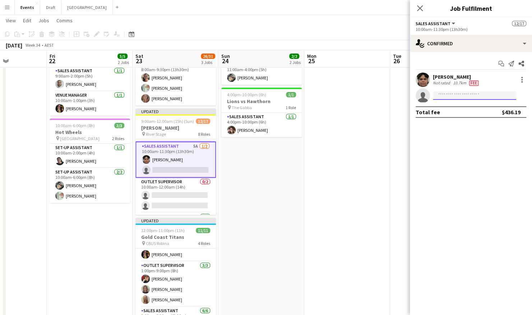
click at [467, 96] on input at bounding box center [474, 95] width 83 height 9
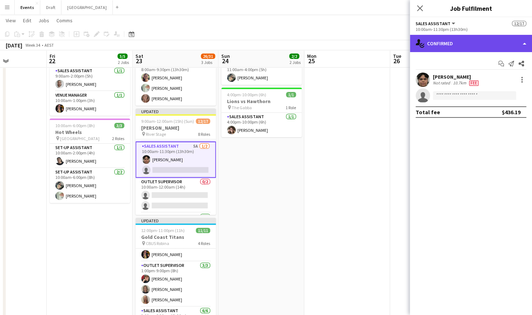
click at [494, 47] on div "single-neutral-actions-check-2 Confirmed" at bounding box center [471, 43] width 122 height 17
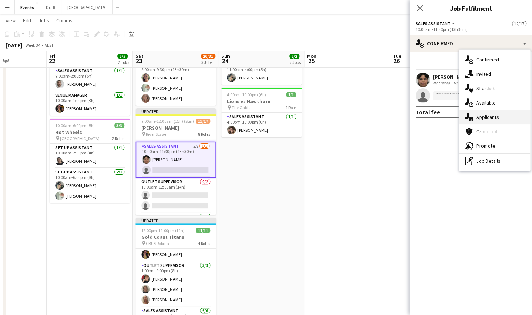
click at [493, 116] on div "single-neutral-actions-information Applicants" at bounding box center [494, 117] width 71 height 14
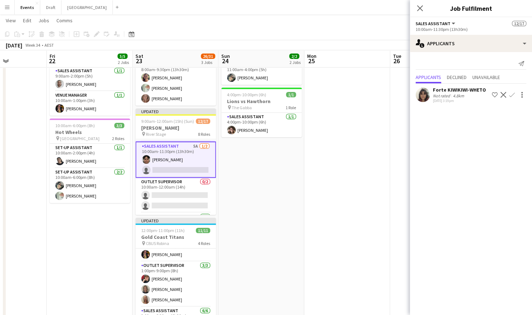
click at [188, 155] on app-card-role "Sales Assistant 5A [DATE] 10:00am-11:30pm (13h30m) [PERSON_NAME] single-neutral…" at bounding box center [176, 160] width 81 height 36
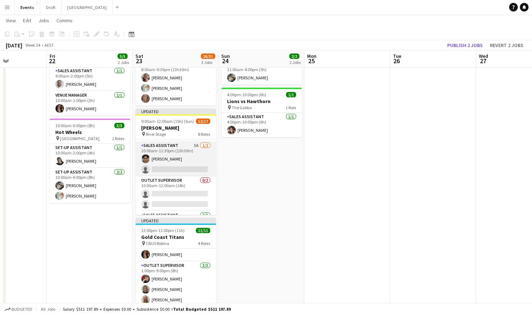
click at [164, 160] on app-card-role "Sales Assistant 5A [DATE] 10:00am-11:30pm (13h30m) [PERSON_NAME] single-neutral…" at bounding box center [176, 159] width 81 height 35
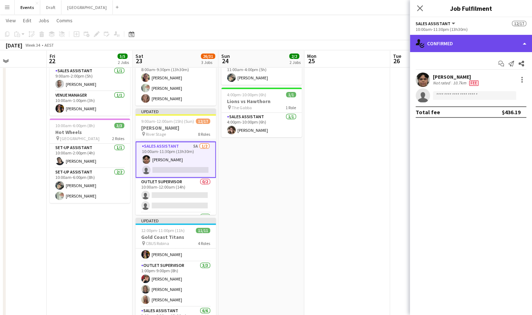
click at [471, 43] on div "single-neutral-actions-check-2 Confirmed" at bounding box center [471, 43] width 122 height 17
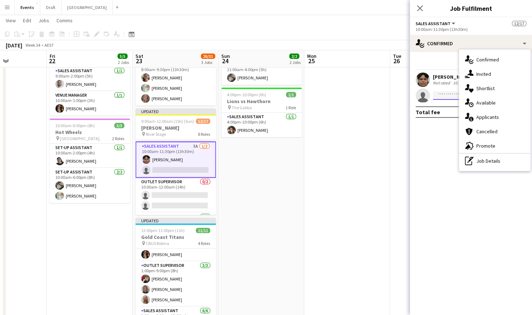
click at [440, 96] on input at bounding box center [474, 95] width 83 height 9
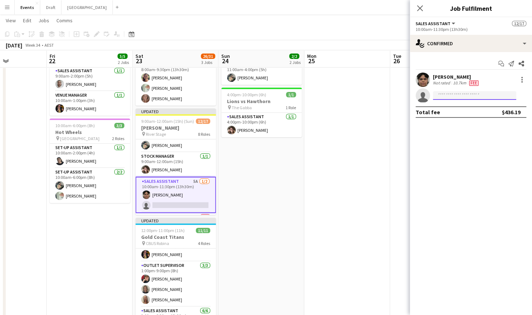
scroll to position [72, 0]
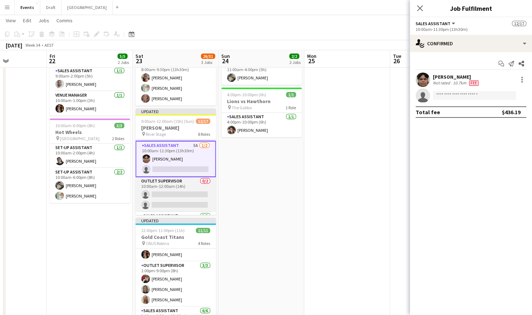
click at [172, 201] on app-card-role "Outlet Supervisor 0/2 10:00am-12:00am (14h) single-neutral-actions single-neutr…" at bounding box center [176, 194] width 81 height 35
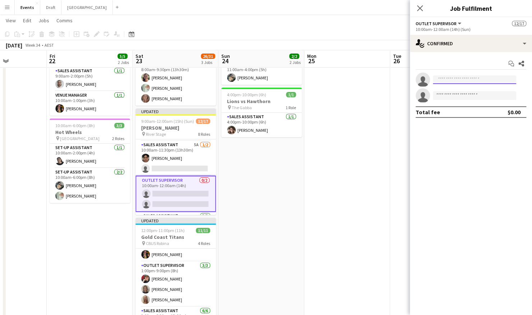
click at [490, 75] on input at bounding box center [474, 79] width 83 height 9
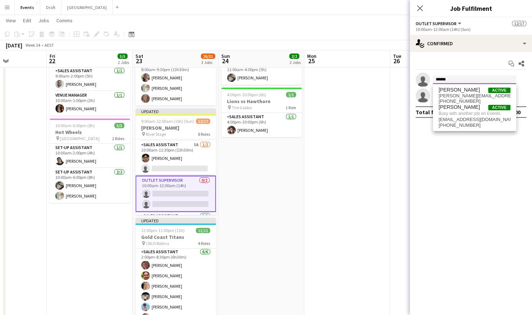
scroll to position [0, 0]
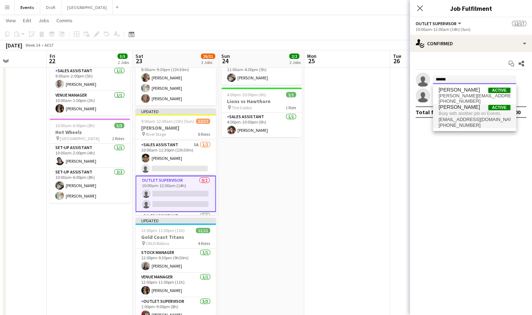
type input "******"
click at [465, 119] on span "[EMAIL_ADDRESS][DOMAIN_NAME]" at bounding box center [475, 120] width 72 height 6
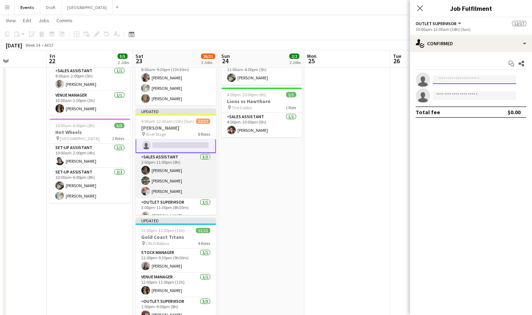
scroll to position [144, 0]
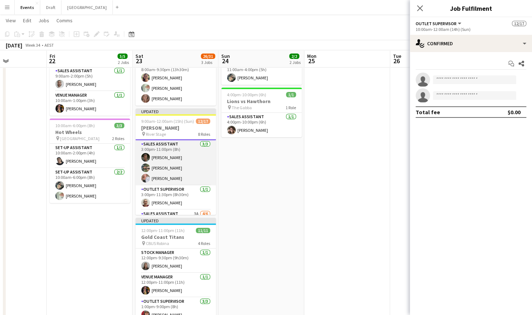
click at [176, 165] on app-card-role "Sales Assistant [DATE] 3:00pm-11:00pm (8h) [PERSON_NAME] Myah Takairangi [PERSO…" at bounding box center [176, 162] width 81 height 45
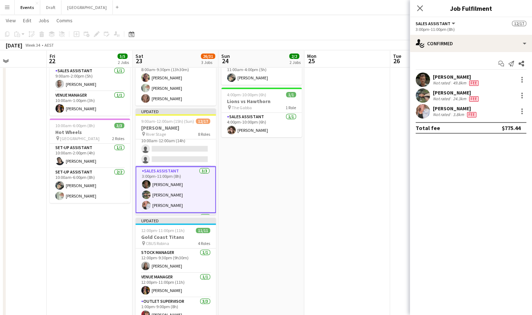
scroll to position [107, 0]
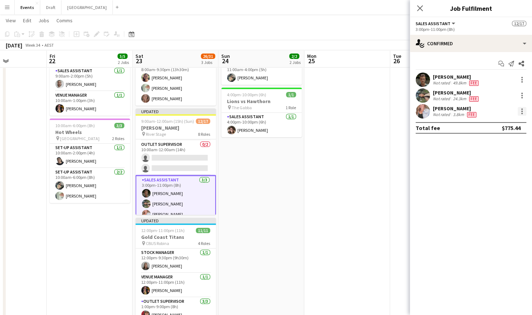
click at [521, 115] on div at bounding box center [522, 111] width 9 height 9
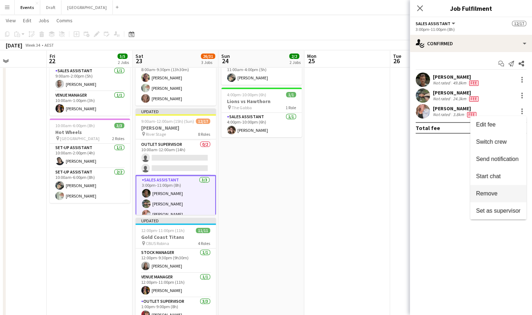
click at [485, 193] on span "Remove" at bounding box center [487, 194] width 22 height 6
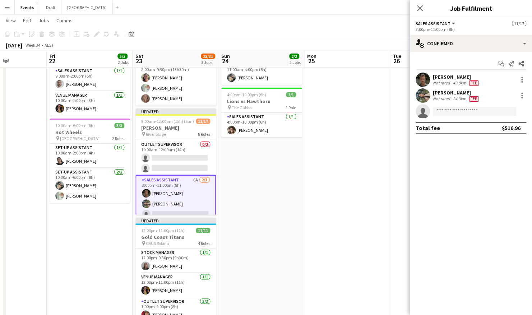
click at [176, 192] on app-card-role "Sales Assistant 6A [DATE] 3:00pm-11:00pm (8h) [PERSON_NAME] single-neutral-acti…" at bounding box center [176, 198] width 81 height 47
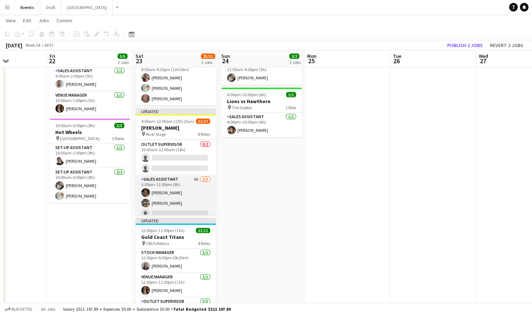
scroll to position [0, 297]
click at [175, 185] on app-card-role "Sales Assistant 6A [DATE] 3:00pm-11:00pm (8h) [PERSON_NAME] single-neutral-acti…" at bounding box center [176, 197] width 81 height 45
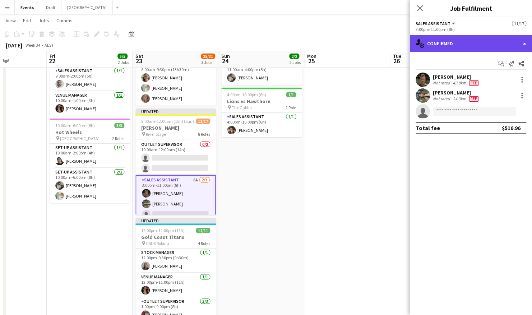
click at [491, 43] on div "single-neutral-actions-check-2 Confirmed" at bounding box center [471, 43] width 122 height 17
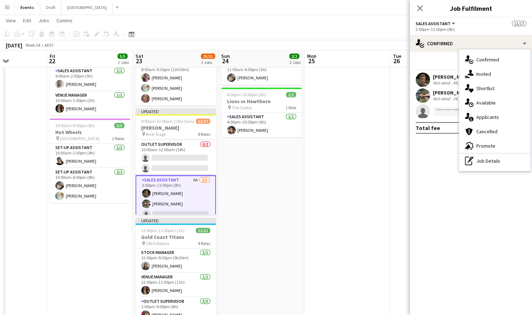
click at [481, 163] on div "pen-write Job Details" at bounding box center [494, 161] width 71 height 14
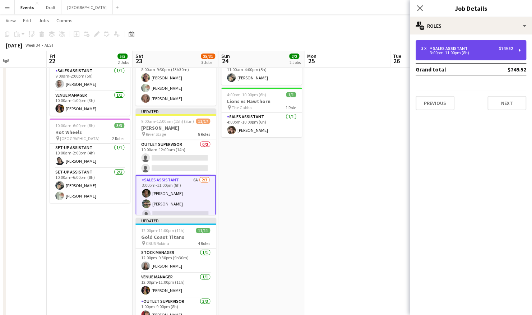
click at [513, 50] on div "$749.52" at bounding box center [506, 48] width 14 height 5
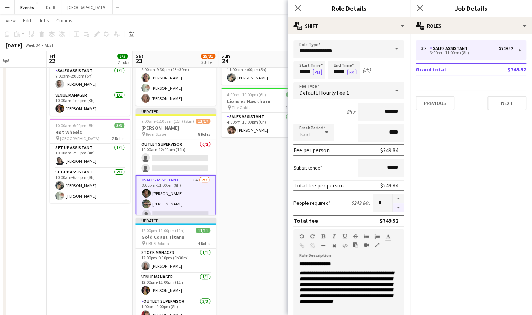
click at [393, 210] on button "button" at bounding box center [399, 207] width 12 height 9
type input "*"
click at [255, 210] on app-date-cell "11:00am-4:00pm (5h) 1/1 Brisbane Roar pin [GEOGRAPHIC_DATA] 1 Role Sales Assist…" at bounding box center [262, 185] width 86 height 307
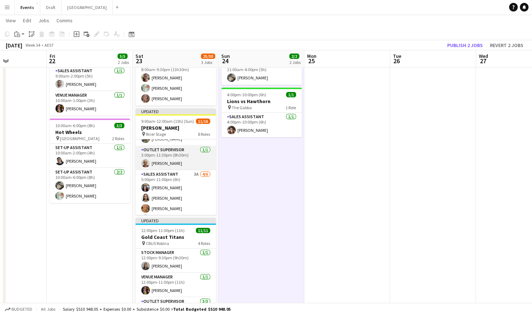
scroll to position [180, 0]
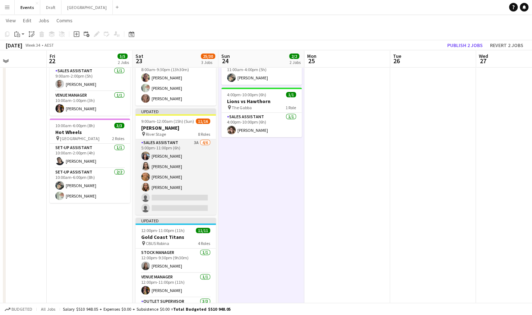
click at [182, 160] on app-card-role "Sales Assistant 3A [DATE] 5:00pm-11:00pm (6h) [PERSON_NAME] [PERSON_NAME] [PERS…" at bounding box center [176, 177] width 81 height 77
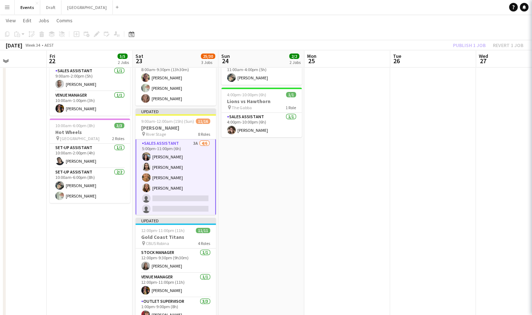
scroll to position [204, 0]
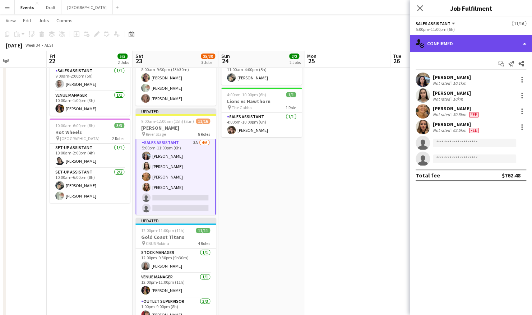
click at [475, 41] on div "single-neutral-actions-check-2 Confirmed" at bounding box center [471, 43] width 122 height 17
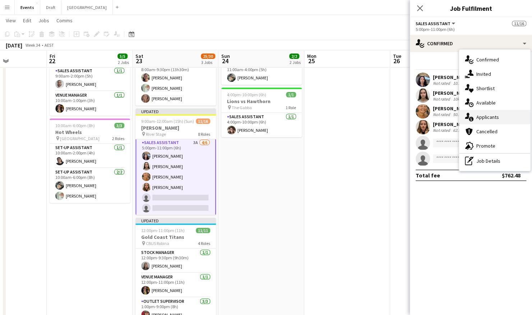
click at [492, 122] on div "single-neutral-actions-information Applicants" at bounding box center [494, 117] width 71 height 14
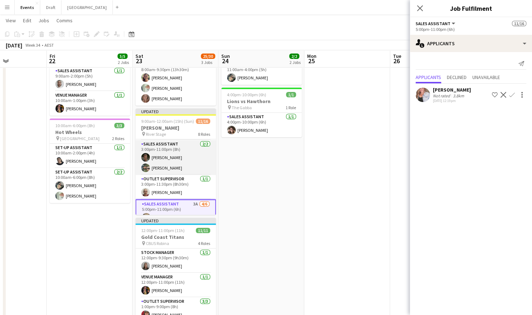
scroll to position [132, 0]
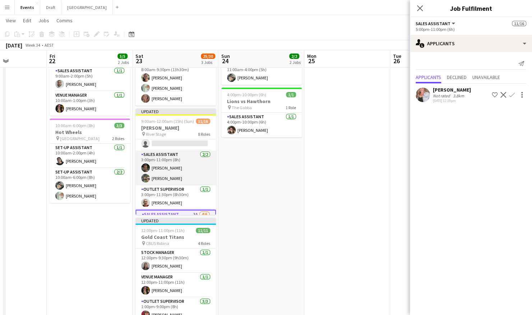
click at [178, 168] on app-card-role "Sales Assistant [DATE] 3:00pm-11:00pm (8h) [PERSON_NAME]" at bounding box center [176, 168] width 81 height 35
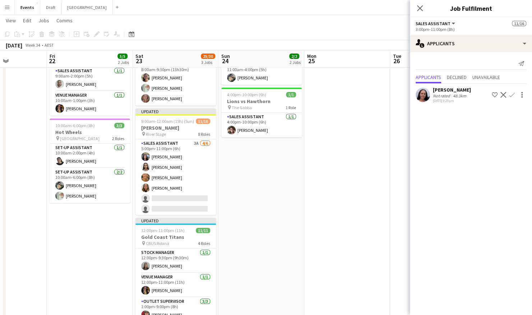
click at [178, 168] on app-card-role "Sales Assistant 3A [DATE] 5:00pm-11:00pm (6h) [PERSON_NAME] [PERSON_NAME] [PERS…" at bounding box center [176, 177] width 81 height 77
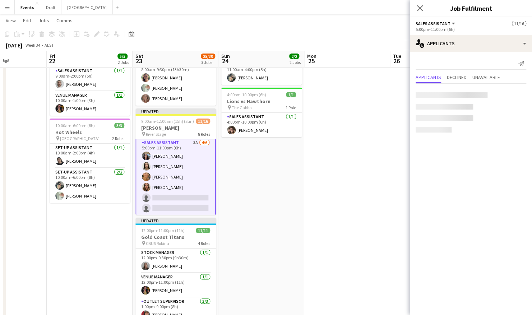
scroll to position [203, 0]
click at [512, 96] on app-icon "Confirm" at bounding box center [512, 95] width 6 height 6
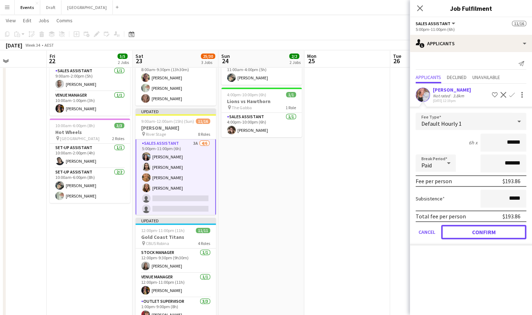
drag, startPoint x: 482, startPoint y: 232, endPoint x: 478, endPoint y: 233, distance: 4.1
click at [482, 232] on button "Confirm" at bounding box center [483, 232] width 85 height 14
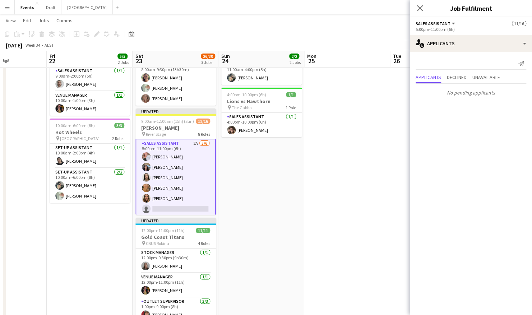
scroll to position [205, 0]
click at [184, 173] on app-card-role "Sales Assistant 2A [DATE] 5:00pm-11:00pm (6h) [PERSON_NAME] [PERSON_NAME] [PERS…" at bounding box center [176, 176] width 81 height 78
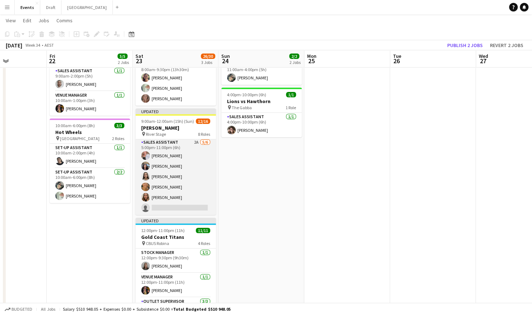
scroll to position [203, 0]
click at [183, 119] on span "9:00am-12:00am (15h) (Sun)" at bounding box center [167, 121] width 53 height 5
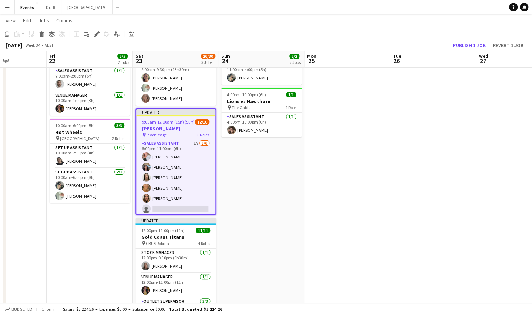
scroll to position [0, 296]
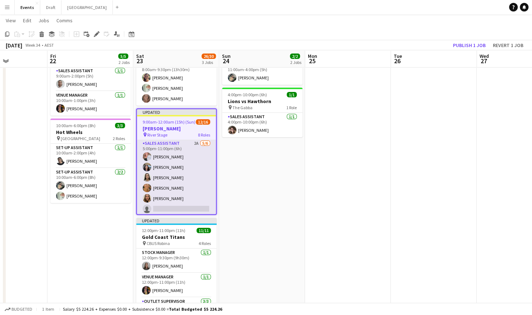
click at [174, 187] on app-card-role "Sales Assistant 2A [DATE] 5:00pm-11:00pm (6h) [PERSON_NAME] [PERSON_NAME] [PERS…" at bounding box center [176, 177] width 79 height 77
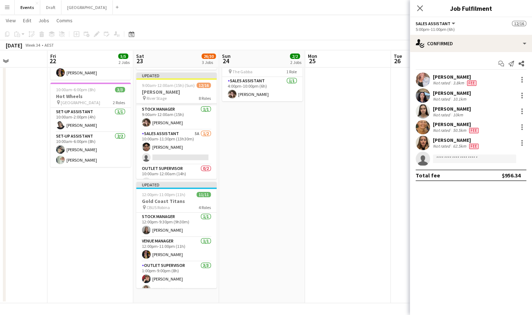
scroll to position [36, 0]
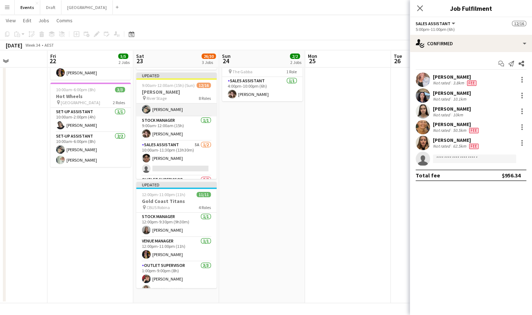
click at [191, 150] on app-card-role "Sales Assistant 5A [DATE] 10:00am-11:30pm (13h30m) [PERSON_NAME] single-neutral…" at bounding box center [176, 158] width 81 height 35
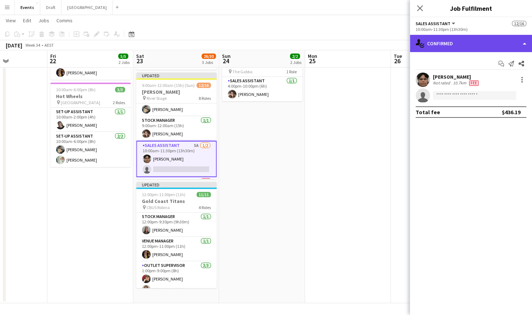
click at [487, 41] on div "single-neutral-actions-check-2 Confirmed" at bounding box center [471, 43] width 122 height 17
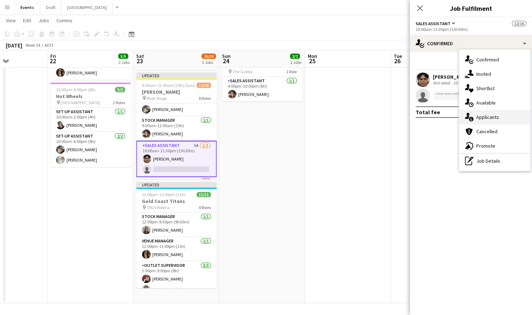
click at [497, 118] on div "single-neutral-actions-information Applicants" at bounding box center [494, 117] width 71 height 14
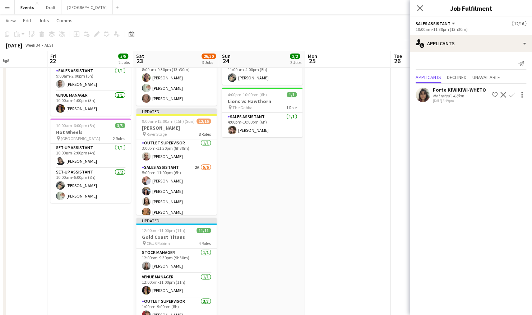
scroll to position [205, 0]
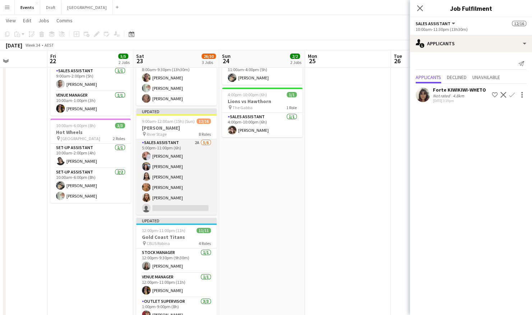
click at [180, 190] on app-card-role "Sales Assistant 2A [DATE] 5:00pm-11:00pm (6h) [PERSON_NAME] [PERSON_NAME] [PERS…" at bounding box center [176, 177] width 81 height 77
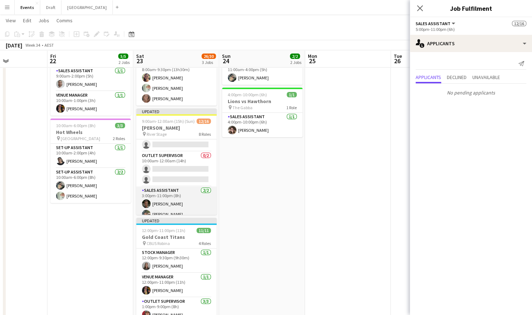
scroll to position [132, 0]
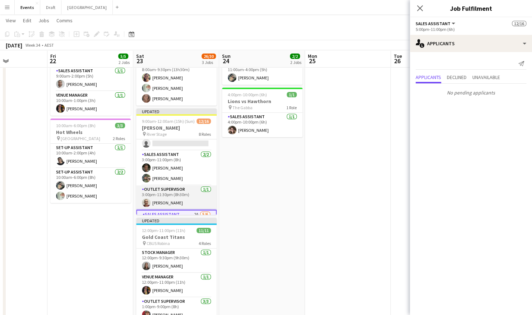
click at [174, 198] on app-card-role "Outlet Supervisor [DATE] 3:00pm-11:30pm (8h30m) [PERSON_NAME]" at bounding box center [176, 197] width 81 height 24
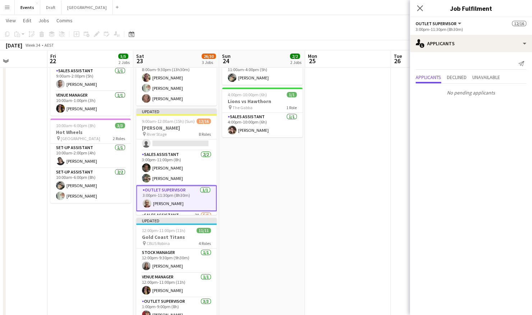
click at [176, 190] on app-card-role "Outlet Supervisor [DATE] 3:00pm-11:30pm (8h30m) [PERSON_NAME]" at bounding box center [176, 198] width 81 height 26
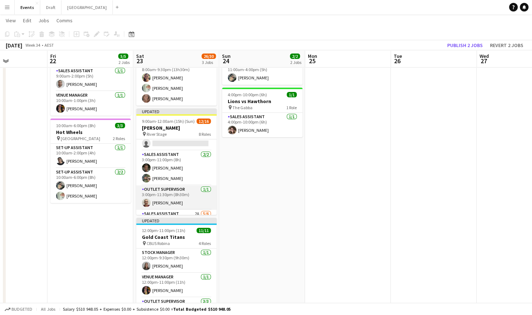
click at [189, 196] on app-card-role "Outlet Supervisor [DATE] 3:00pm-11:30pm (8h30m) [PERSON_NAME]" at bounding box center [176, 197] width 81 height 24
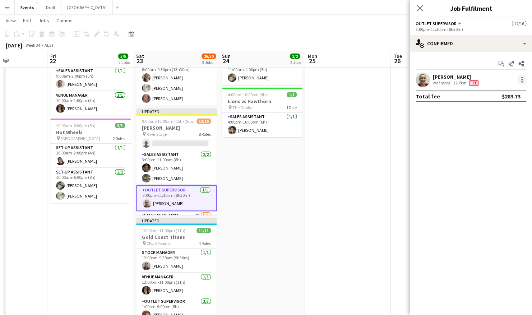
click at [521, 80] on div at bounding box center [522, 79] width 9 height 9
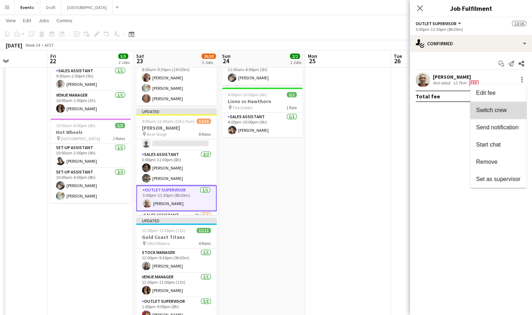
click at [506, 115] on button "Switch crew" at bounding box center [499, 110] width 56 height 17
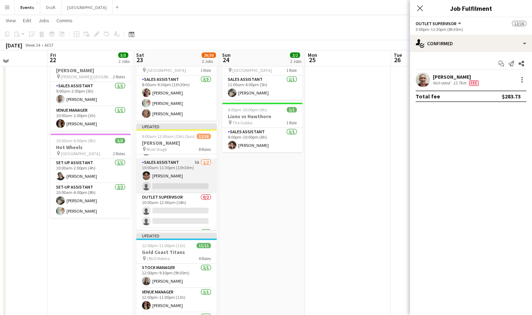
scroll to position [60, 0]
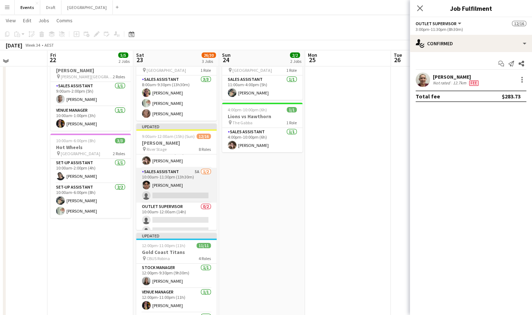
click at [169, 183] on app-card-role "Sales Assistant 5A [DATE] 10:00am-11:30pm (13h30m) [PERSON_NAME] single-neutral…" at bounding box center [176, 185] width 81 height 35
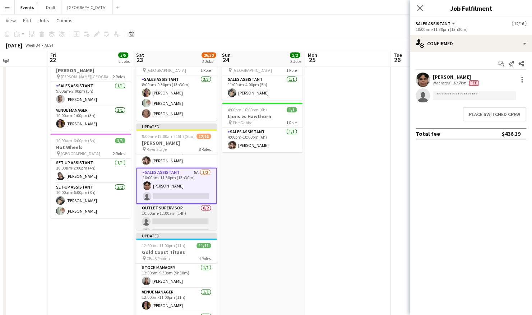
click at [168, 215] on app-card-role "Outlet Supervisor 0/2 10:00am-12:00am (14h) single-neutral-actions single-neutr…" at bounding box center [176, 221] width 81 height 35
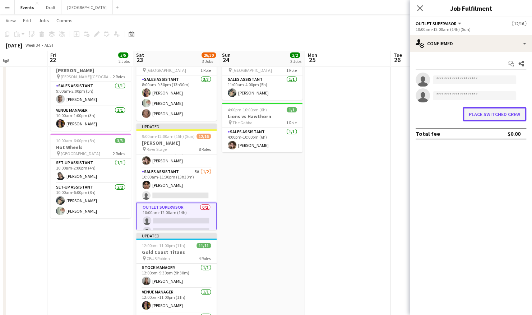
click at [489, 116] on button "Place switched crew" at bounding box center [495, 114] width 64 height 14
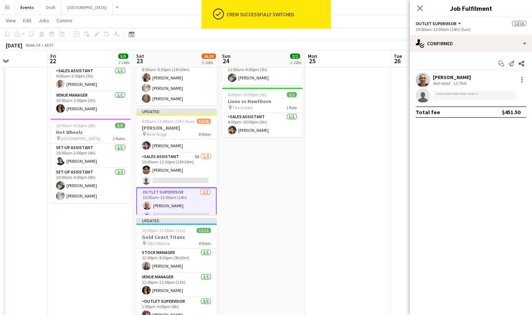
scroll to position [48, 0]
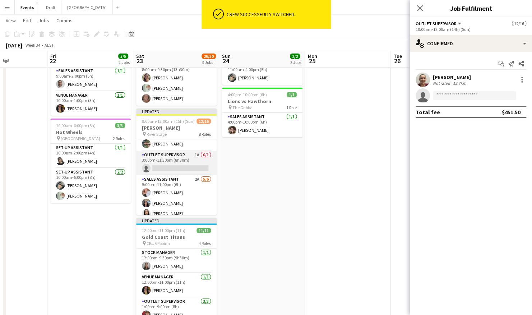
click at [180, 166] on app-card-role "Outlet Supervisor 1A 0/1 3:00pm-11:30pm (8h30m) single-neutral-actions" at bounding box center [176, 163] width 81 height 24
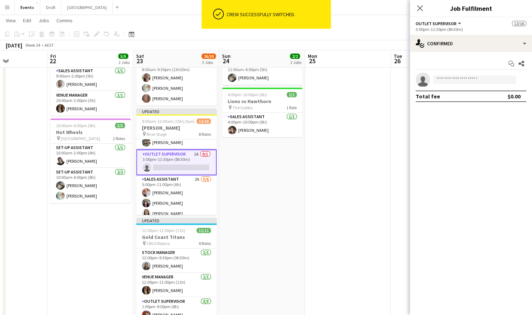
scroll to position [166, 0]
click at [448, 81] on input at bounding box center [474, 79] width 83 height 9
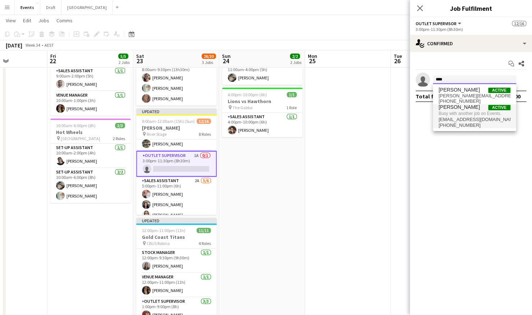
type input "****"
click at [462, 117] on span "[EMAIL_ADDRESS][DOMAIN_NAME]" at bounding box center [475, 120] width 72 height 6
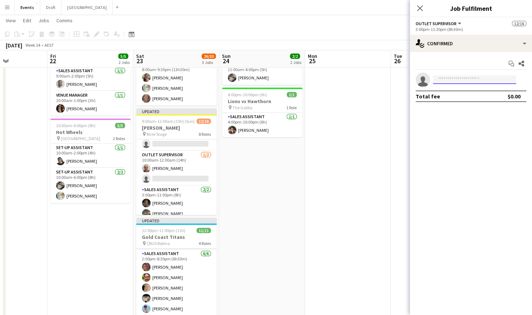
scroll to position [95, 0]
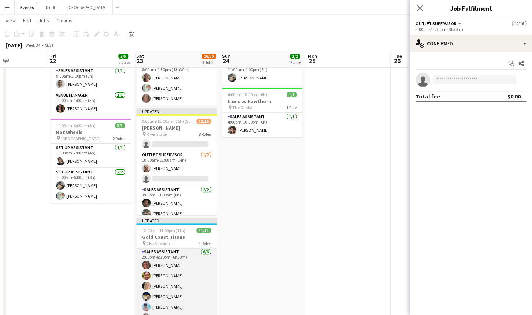
click at [176, 283] on app-card-role "Sales Assistant [DATE] 2:00pm-8:30pm (6h30m) [PERSON_NAME] [PERSON_NAME] [PERSO…" at bounding box center [176, 286] width 81 height 77
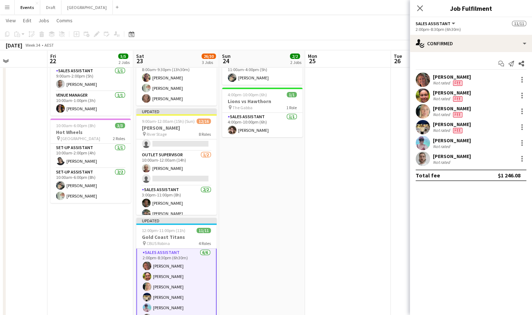
scroll to position [96, 0]
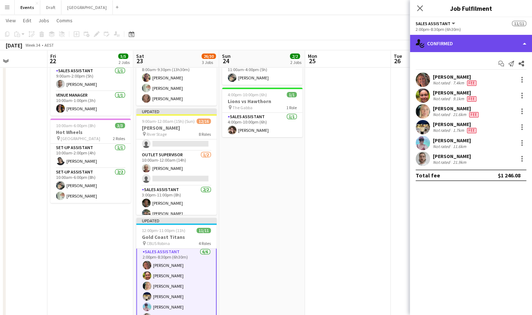
click at [465, 48] on div "single-neutral-actions-check-2 Confirmed" at bounding box center [471, 43] width 122 height 17
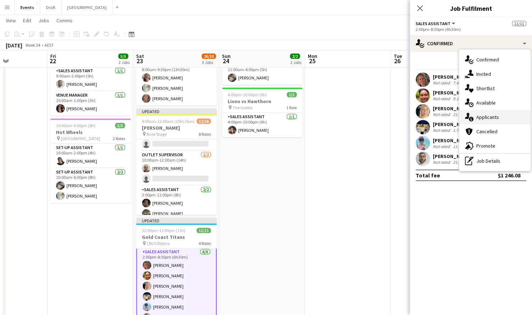
click at [490, 116] on div "single-neutral-actions-information Applicants" at bounding box center [494, 117] width 71 height 14
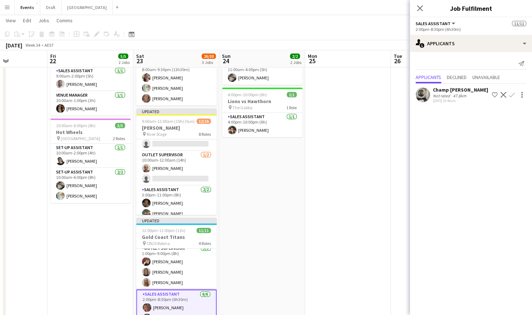
scroll to position [60, 0]
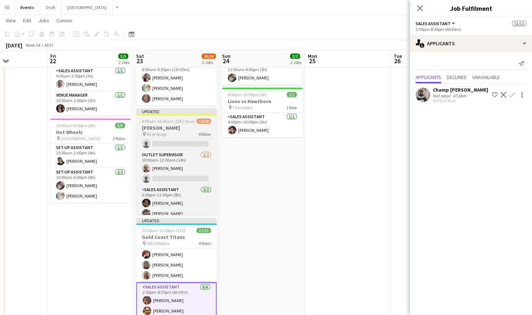
click at [186, 122] on span "9:00am-12:00am (15h) (Sun)" at bounding box center [168, 121] width 53 height 5
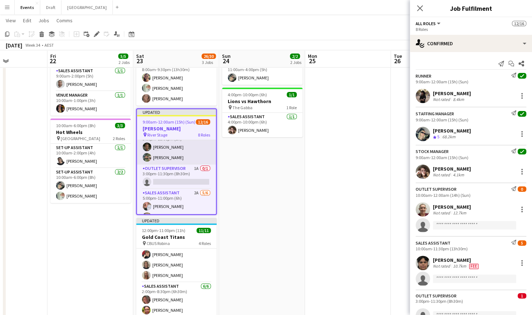
scroll to position [169, 0]
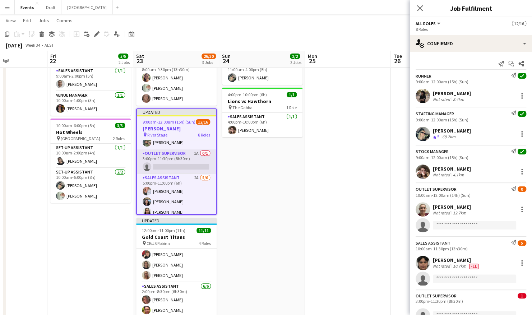
click at [180, 160] on app-card-role "Outlet Supervisor 1A 0/1 3:00pm-11:30pm (8h30m) single-neutral-actions" at bounding box center [176, 162] width 79 height 24
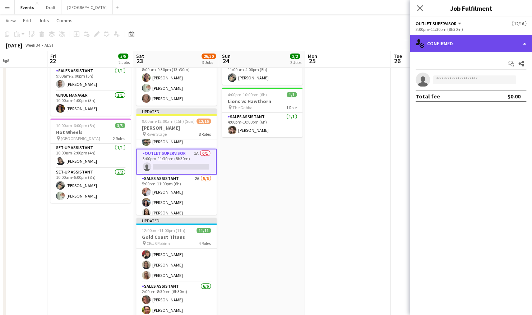
click at [475, 50] on div "single-neutral-actions-check-2 Confirmed" at bounding box center [471, 43] width 122 height 17
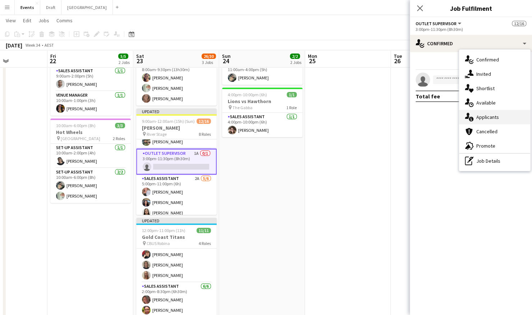
click at [498, 121] on div "single-neutral-actions-information Applicants" at bounding box center [494, 117] width 71 height 14
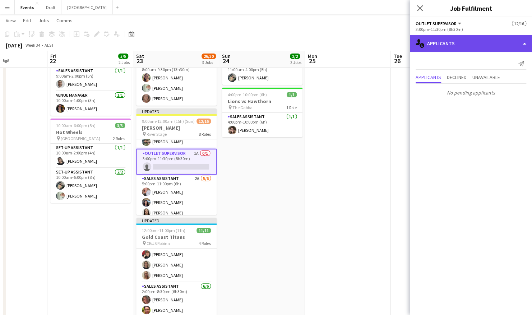
click at [462, 44] on div "single-neutral-actions-information Applicants" at bounding box center [471, 43] width 122 height 17
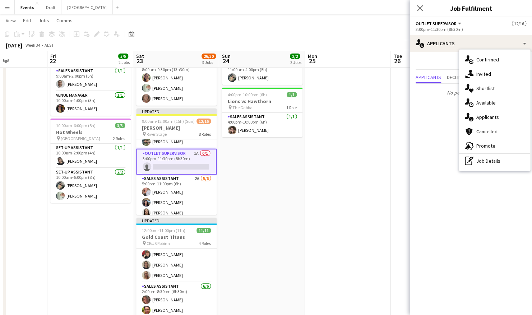
click at [443, 110] on mat-expansion-panel "users2 Applicants Send notification Applicants Declined Unavailable No pending …" at bounding box center [471, 183] width 122 height 263
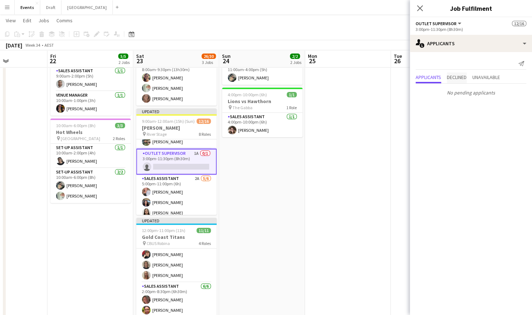
click at [463, 77] on span "Declined" at bounding box center [457, 77] width 20 height 5
click at [491, 64] on span "Unavailable" at bounding box center [487, 62] width 28 height 5
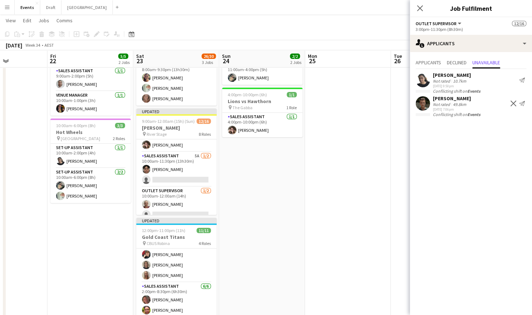
scroll to position [97, 0]
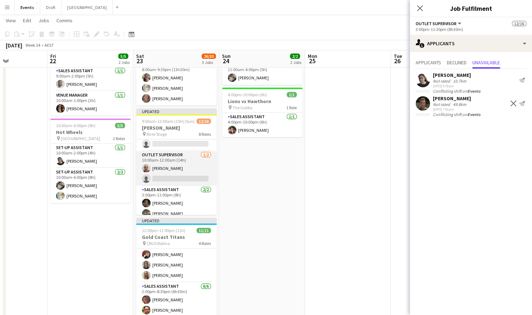
click at [175, 173] on app-card-role "Outlet Supervisor [DATE] 10:00am-12:00am (14h) [PERSON_NAME] single-neutral-act…" at bounding box center [176, 168] width 81 height 35
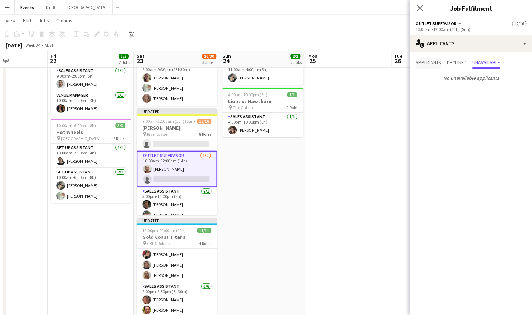
click at [437, 63] on span "Applicants" at bounding box center [429, 62] width 26 height 5
click at [462, 60] on span "Declined" at bounding box center [457, 62] width 20 height 5
click at [183, 168] on app-card-role "Outlet Supervisor [DATE] 10:00am-12:00am (14h) [PERSON_NAME] single-neutral-act…" at bounding box center [177, 169] width 81 height 36
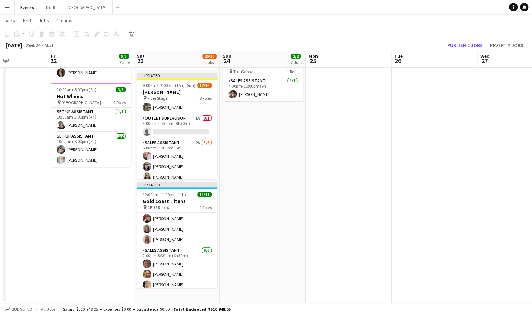
scroll to position [203, 0]
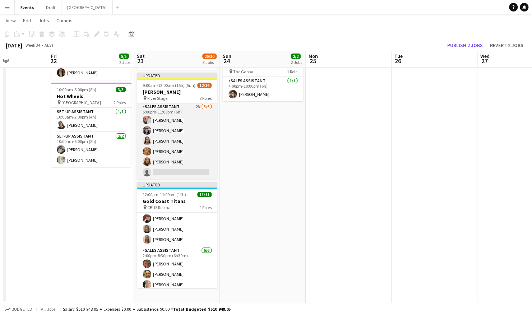
click at [168, 113] on app-card-role "Sales Assistant 2A [DATE] 5:00pm-11:00pm (6h) [PERSON_NAME] [PERSON_NAME] [PERS…" at bounding box center [177, 141] width 81 height 77
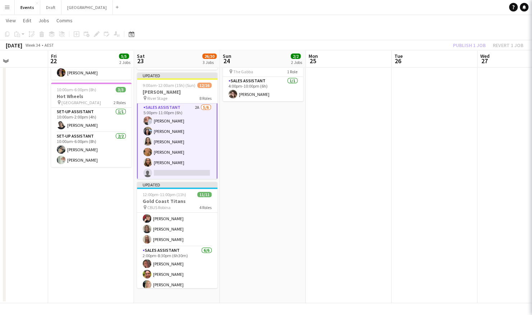
scroll to position [204, 0]
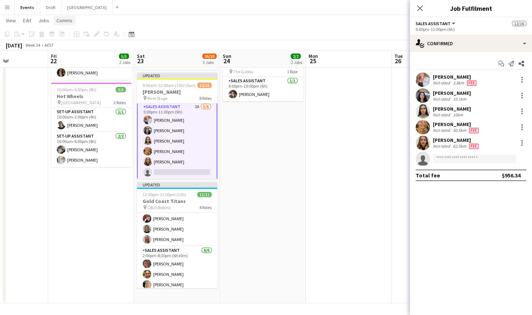
click at [66, 21] on span "Comms" at bounding box center [64, 20] width 16 height 6
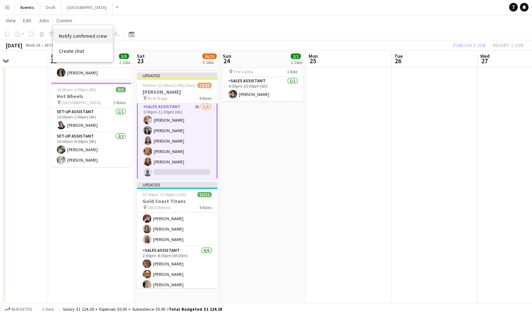
click at [99, 35] on span "Notify confirmed crew" at bounding box center [83, 36] width 48 height 6
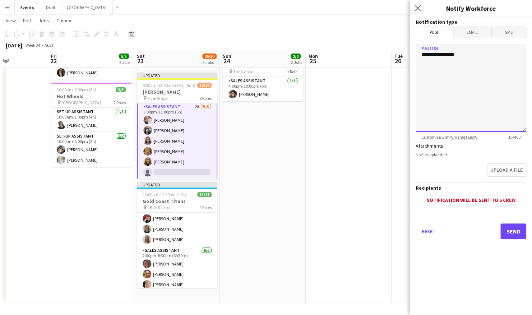
drag, startPoint x: 473, startPoint y: 54, endPoint x: 399, endPoint y: 55, distance: 74.4
click at [399, 55] on body "Menu Boards Boards Boards All jobs Status Workforce Workforce My Workforce Recr…" at bounding box center [266, 116] width 532 height 400
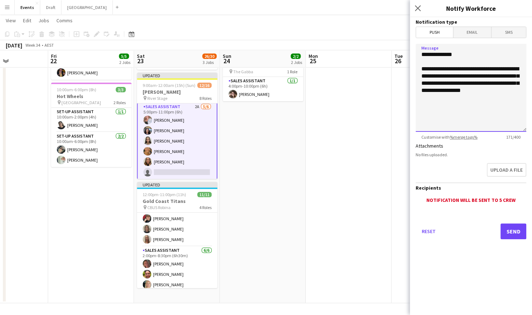
drag, startPoint x: 517, startPoint y: 92, endPoint x: 418, endPoint y: 56, distance: 104.9
click at [418, 56] on textarea "**********" at bounding box center [471, 88] width 111 height 88
type textarea "**********"
click at [163, 125] on app-card-role "Sales Assistant 2A [DATE] 5:00pm-11:00pm (6h) [PERSON_NAME] [PERSON_NAME] [PERS…" at bounding box center [177, 141] width 81 height 78
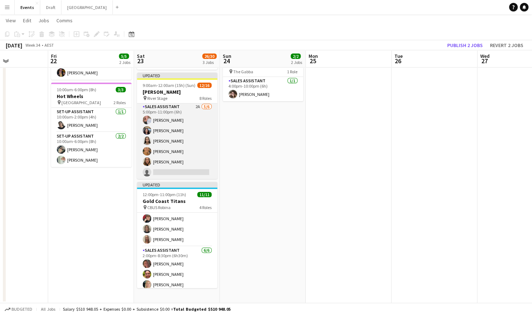
click at [184, 111] on app-card-role "Sales Assistant 2A [DATE] 5:00pm-11:00pm (6h) [PERSON_NAME] [PERSON_NAME] [PERS…" at bounding box center [177, 141] width 81 height 77
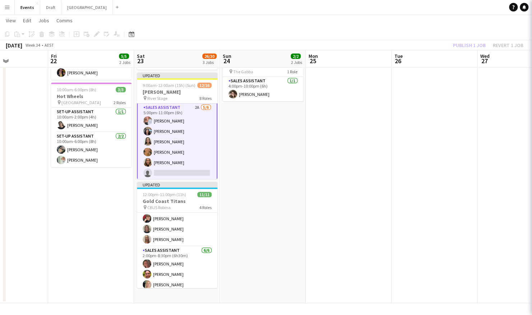
scroll to position [204, 0]
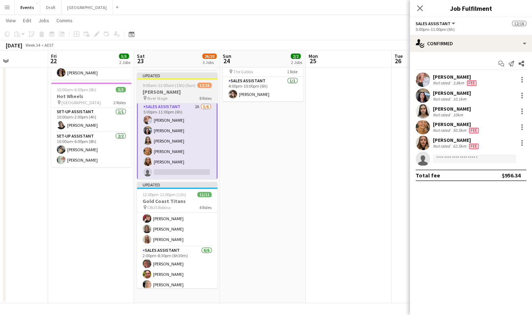
click at [176, 93] on h3 "[PERSON_NAME]" at bounding box center [177, 92] width 81 height 6
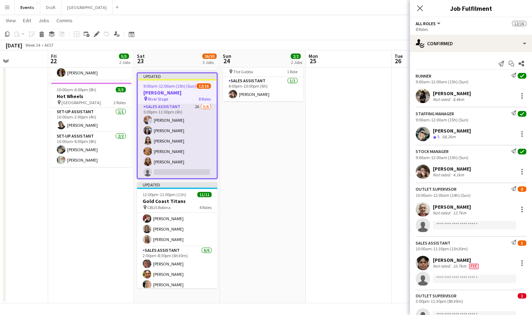
scroll to position [203, 0]
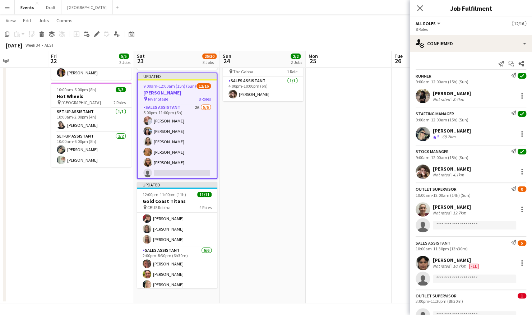
click at [174, 96] on h3 "[PERSON_NAME]" at bounding box center [177, 93] width 79 height 6
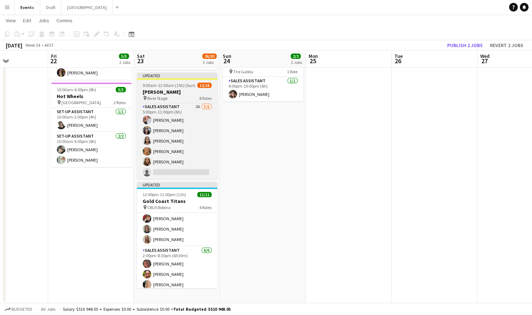
click at [174, 92] on h3 "[PERSON_NAME]" at bounding box center [177, 92] width 81 height 6
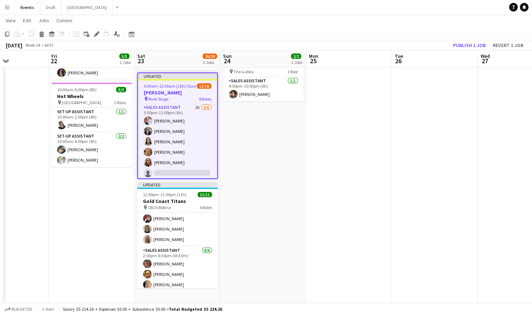
click at [97, 38] on app-toolbar "Copy Paste Paste Ctrl+V Paste with crew Ctrl+Shift+V Paste linked Job [GEOGRAPH…" at bounding box center [266, 34] width 532 height 12
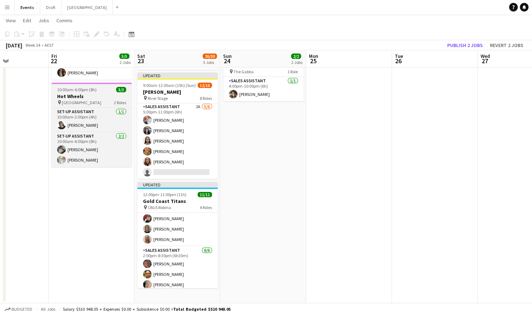
click at [156, 90] on h3 "[PERSON_NAME]" at bounding box center [177, 92] width 81 height 6
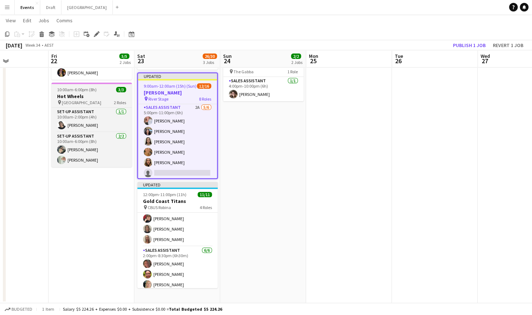
scroll to position [0, 295]
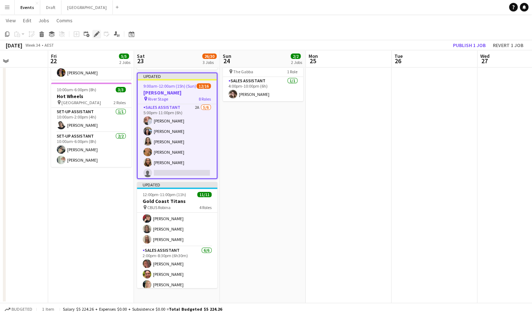
click at [96, 34] on icon at bounding box center [97, 34] width 4 height 4
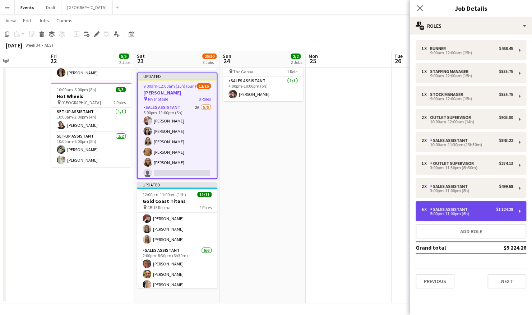
click at [458, 211] on div "Sales Assistant" at bounding box center [450, 209] width 41 height 5
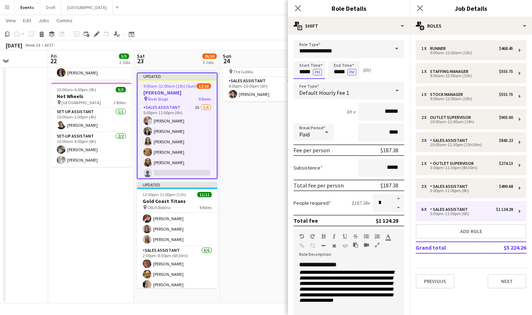
click at [304, 72] on input "*****" at bounding box center [310, 70] width 32 height 18
type input "*****"
click at [230, 128] on app-date-cell "11:00am-4:00pm (5h) 1/1 Brisbane Roar pin [GEOGRAPHIC_DATA] 1 Role Sales Assist…" at bounding box center [263, 149] width 86 height 307
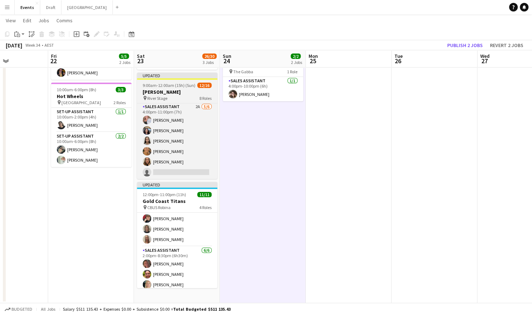
click at [188, 89] on h3 "[PERSON_NAME]" at bounding box center [177, 92] width 81 height 6
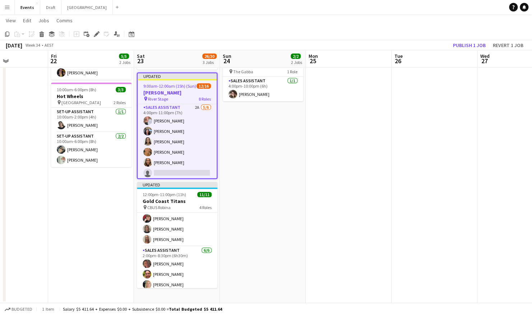
click at [172, 95] on h3 "[PERSON_NAME]" at bounding box center [177, 93] width 79 height 6
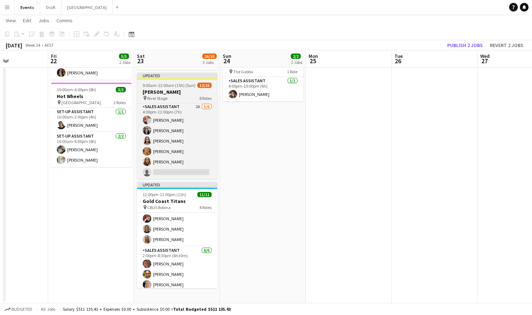
click at [152, 90] on h3 "[PERSON_NAME]" at bounding box center [177, 92] width 81 height 6
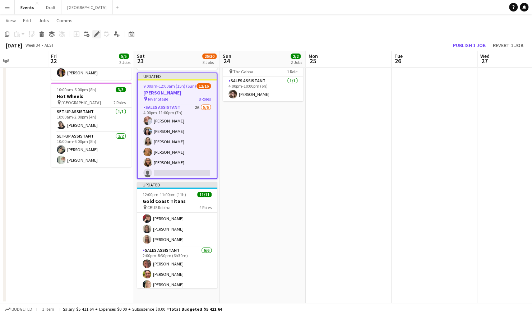
click at [97, 33] on icon at bounding box center [97, 34] width 4 height 4
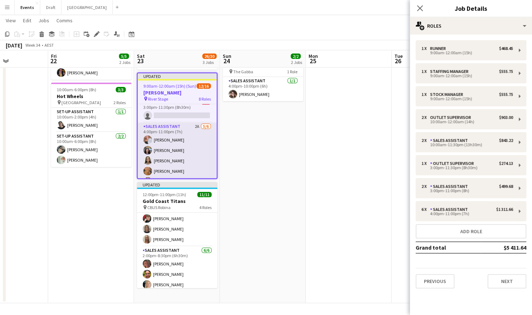
scroll to position [169, 0]
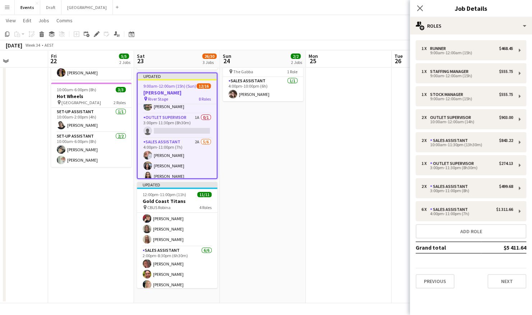
click at [327, 178] on app-date-cell at bounding box center [349, 149] width 86 height 307
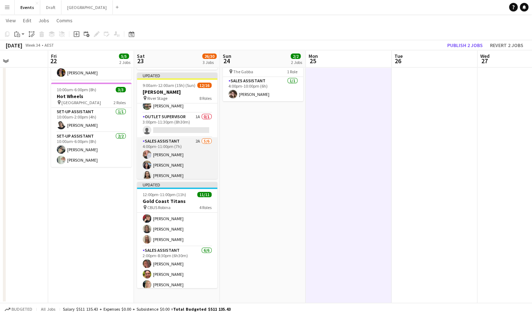
click at [167, 143] on app-card-role "Sales Assistant 2A [DATE] 4:00pm-11:00pm (7h) [PERSON_NAME] [PERSON_NAME] [PERS…" at bounding box center [177, 175] width 81 height 77
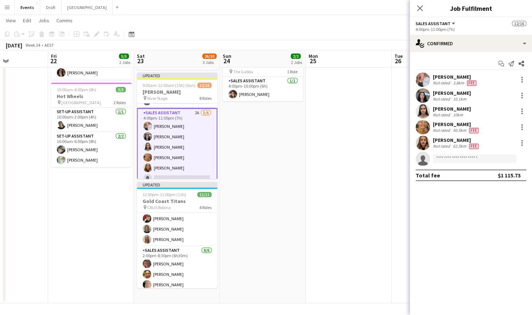
scroll to position [205, 0]
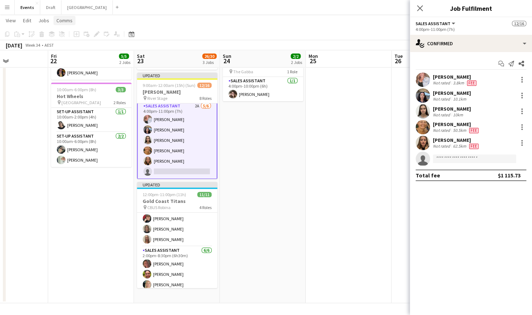
click at [67, 19] on span "Comms" at bounding box center [64, 20] width 16 height 6
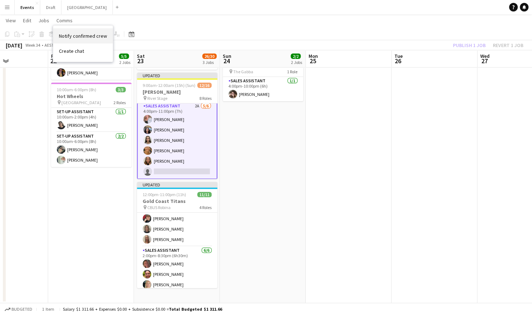
click at [78, 34] on span "Notify confirmed crew" at bounding box center [83, 36] width 48 height 6
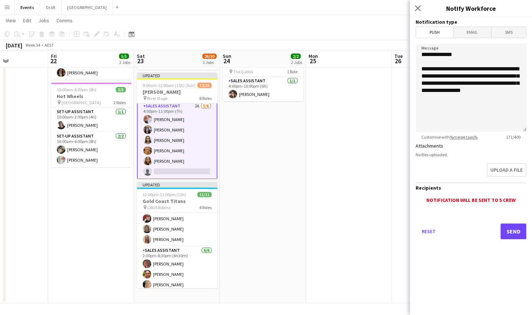
click at [473, 32] on span "Email" at bounding box center [473, 32] width 38 height 11
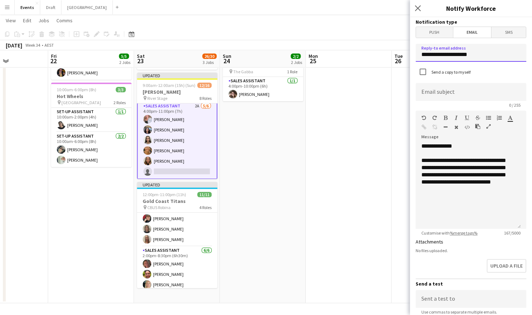
drag, startPoint x: 485, startPoint y: 53, endPoint x: 379, endPoint y: 54, distance: 105.7
click at [379, 54] on body "Menu Boards Boards Boards All jobs Status Workforce Workforce My Workforce Recr…" at bounding box center [266, 116] width 532 height 400
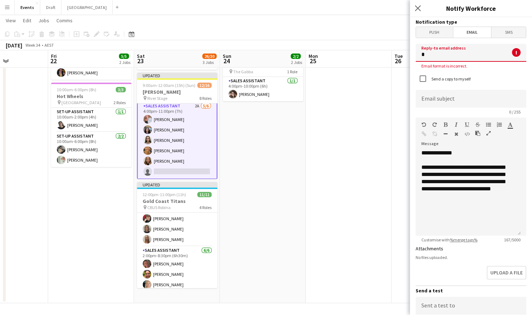
type input "**********"
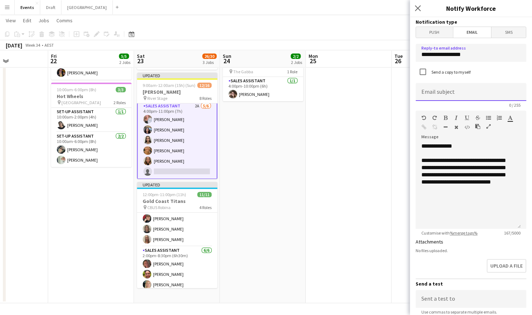
click at [455, 89] on input at bounding box center [471, 92] width 111 height 18
click at [434, 94] on input "**********" at bounding box center [471, 92] width 111 height 18
click at [424, 93] on input "**********" at bounding box center [471, 92] width 111 height 18
click at [444, 94] on input "**********" at bounding box center [471, 92] width 111 height 18
click at [434, 93] on input "**********" at bounding box center [471, 92] width 111 height 18
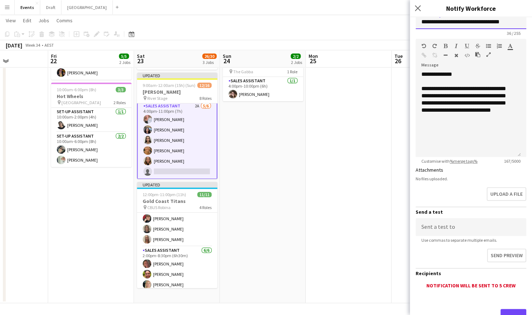
scroll to position [101, 0]
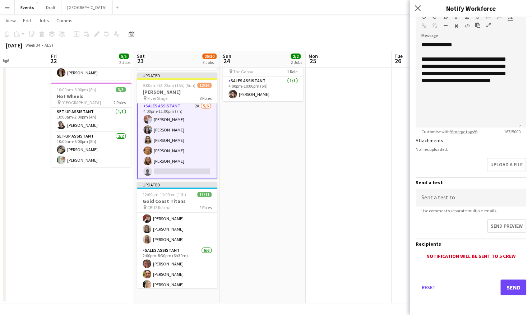
type input "**********"
click at [504, 286] on button "Send" at bounding box center [514, 288] width 26 height 16
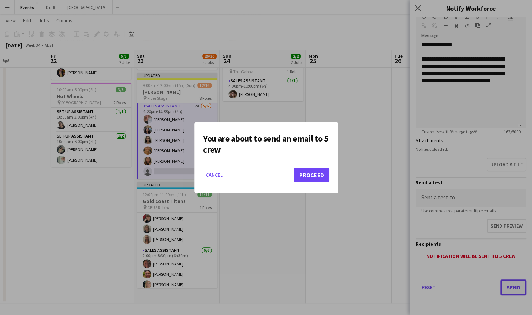
scroll to position [0, 0]
click at [313, 173] on button "Proceed" at bounding box center [312, 175] width 36 height 14
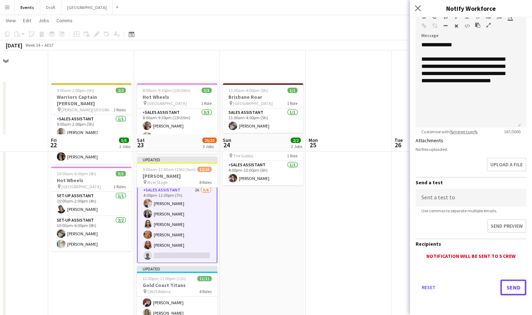
scroll to position [84, 0]
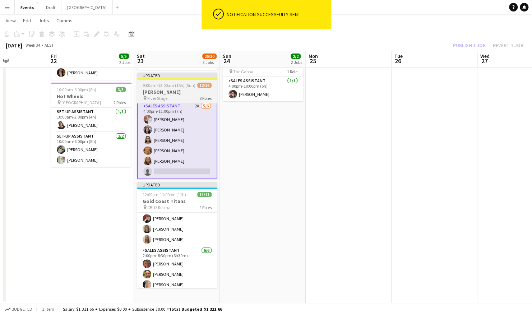
click at [165, 85] on span "9:00am-12:00am (15h) (Sun)" at bounding box center [169, 85] width 53 height 5
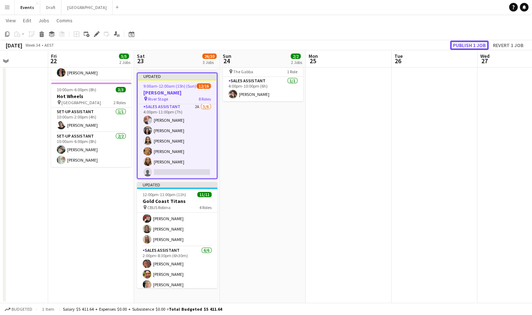
click at [480, 44] on button "Publish 1 job" at bounding box center [469, 45] width 38 height 9
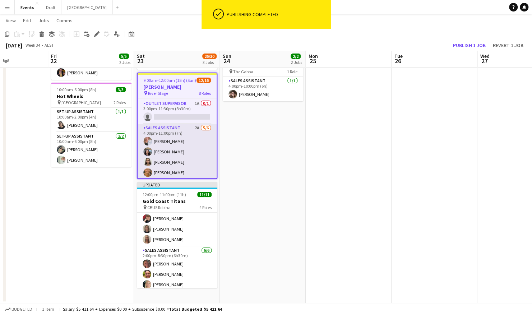
scroll to position [163, 0]
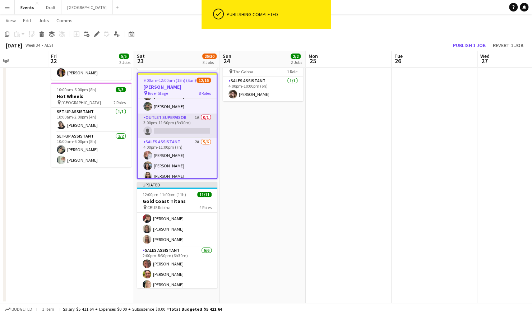
click at [170, 125] on app-card-role "Outlet Supervisor 1A 0/1 3:00pm-11:30pm (8h30m) single-neutral-actions" at bounding box center [177, 126] width 79 height 24
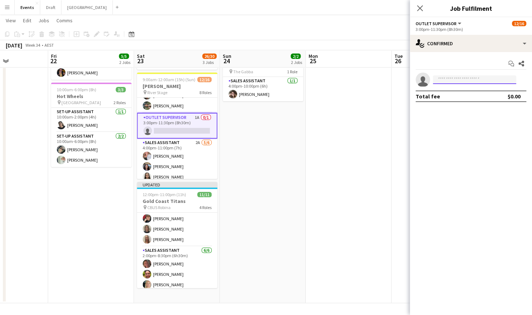
click at [466, 80] on input at bounding box center [474, 79] width 83 height 9
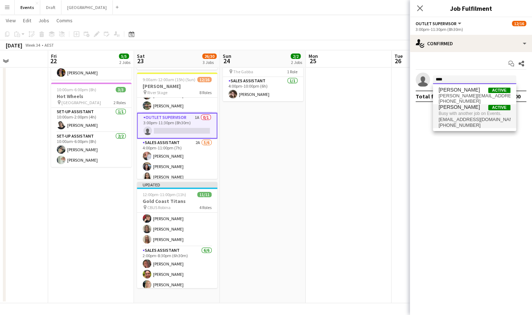
type input "****"
click at [473, 117] on span "[EMAIL_ADDRESS][DOMAIN_NAME]" at bounding box center [475, 120] width 72 height 6
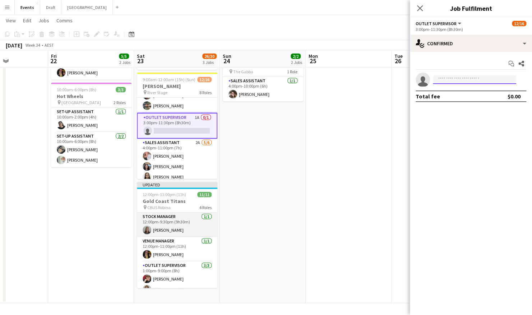
scroll to position [36, 0]
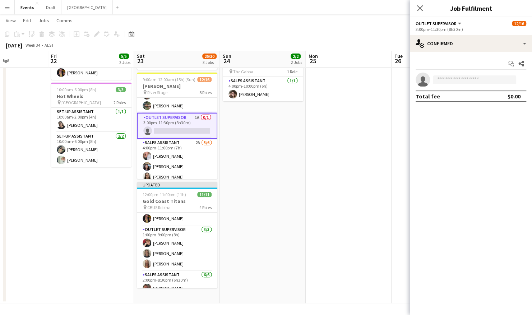
drag, startPoint x: 300, startPoint y: 157, endPoint x: 313, endPoint y: 142, distance: 19.3
click at [300, 156] on app-date-cell "11:00am-4:00pm (5h) 1/1 Brisbane Roar pin [GEOGRAPHIC_DATA] 1 Role Sales Assist…" at bounding box center [263, 149] width 86 height 307
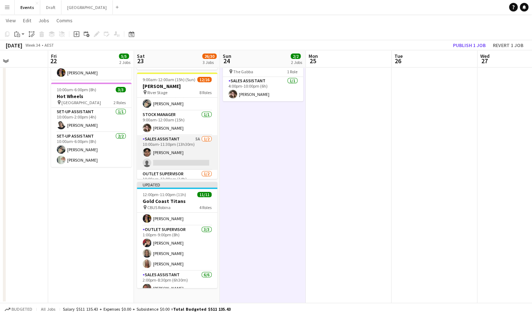
click at [170, 147] on app-card-role "Sales Assistant 5A [DATE] 10:00am-11:30pm (13h30m) [PERSON_NAME] single-neutral…" at bounding box center [177, 152] width 81 height 35
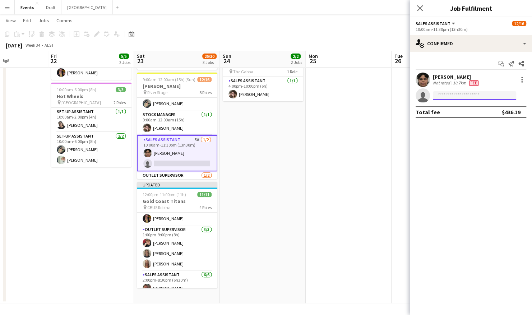
click at [461, 97] on input at bounding box center [474, 95] width 83 height 9
type input "*"
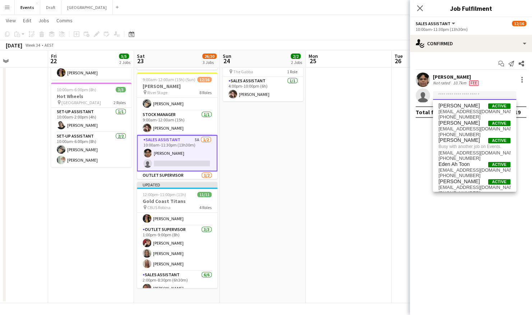
scroll to position [72, 0]
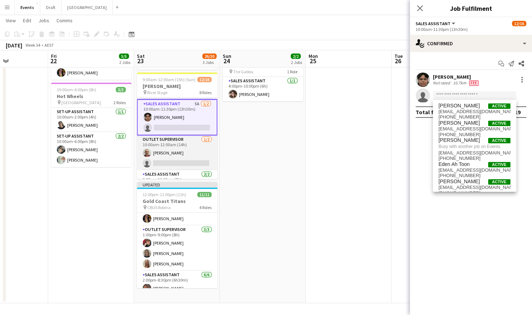
click at [179, 150] on app-card-role "Outlet Supervisor [DATE] 10:00am-12:00am (14h) [PERSON_NAME] single-neutral-act…" at bounding box center [177, 153] width 81 height 35
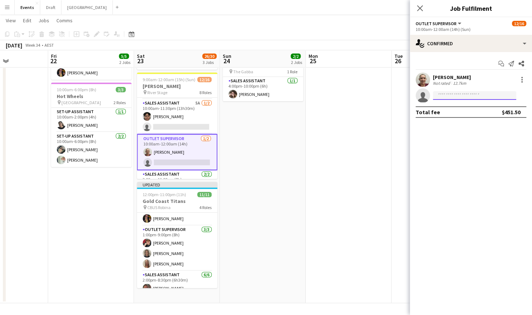
click at [437, 96] on input at bounding box center [474, 95] width 83 height 9
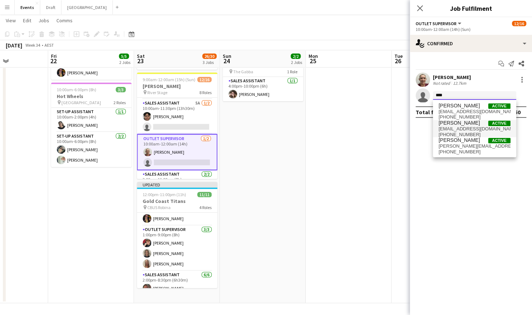
type input "****"
click at [468, 121] on span "[PERSON_NAME]" at bounding box center [459, 123] width 41 height 6
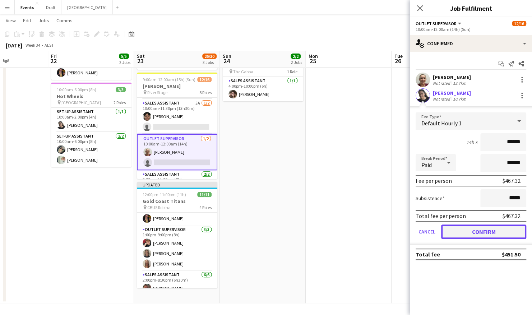
click at [503, 229] on button "Confirm" at bounding box center [483, 232] width 85 height 14
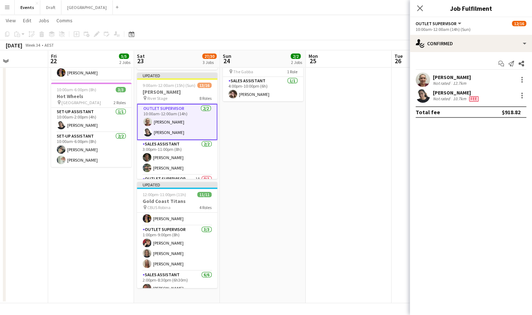
scroll to position [144, 0]
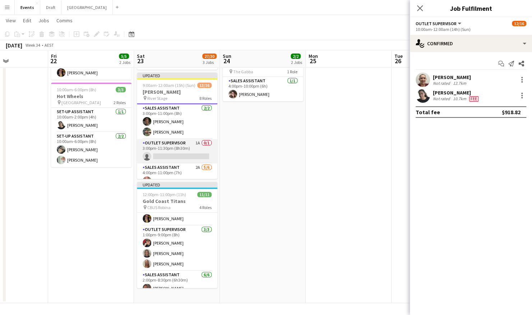
click at [178, 146] on app-card-role "Outlet Supervisor 1A 0/1 3:00pm-11:30pm (8h30m) single-neutral-actions" at bounding box center [177, 151] width 81 height 24
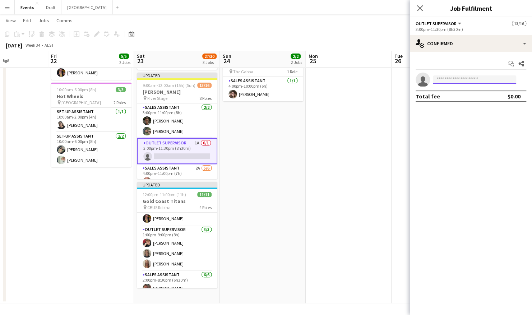
click at [482, 78] on input at bounding box center [474, 79] width 83 height 9
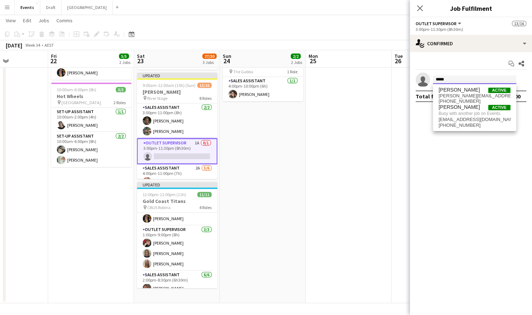
type input "*****"
drag, startPoint x: 350, startPoint y: 121, endPoint x: 316, endPoint y: 130, distance: 35.1
click at [350, 121] on app-date-cell at bounding box center [349, 149] width 86 height 307
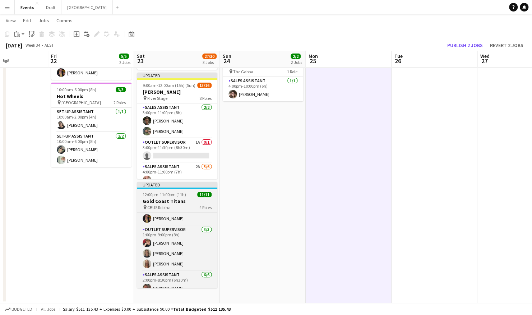
drag, startPoint x: 191, startPoint y: 206, endPoint x: 215, endPoint y: 187, distance: 31.3
click at [191, 206] on div "pin CBUS Robina 4 Roles" at bounding box center [177, 208] width 81 height 6
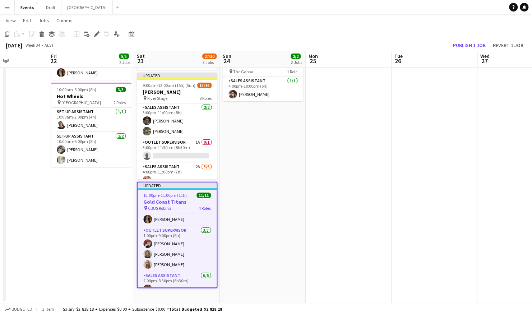
scroll to position [0, 295]
click at [467, 45] on button "Publish 1 job" at bounding box center [469, 45] width 38 height 9
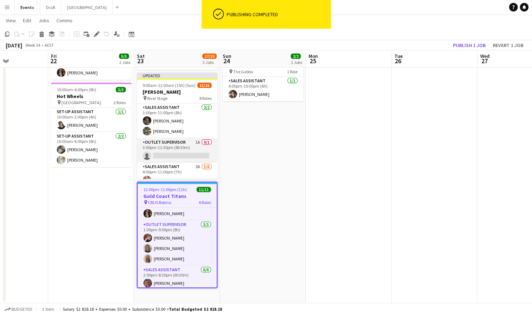
click at [164, 148] on app-card-role "Outlet Supervisor 1A 0/1 3:00pm-11:30pm (8h30m) single-neutral-actions" at bounding box center [177, 150] width 81 height 24
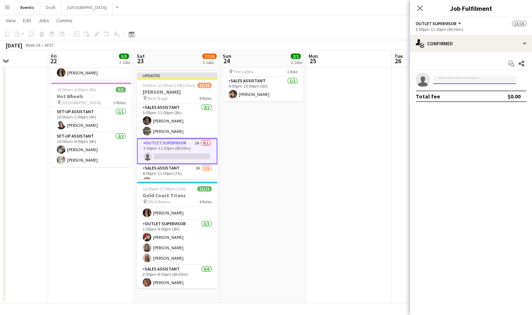
click at [449, 83] on input at bounding box center [474, 79] width 83 height 9
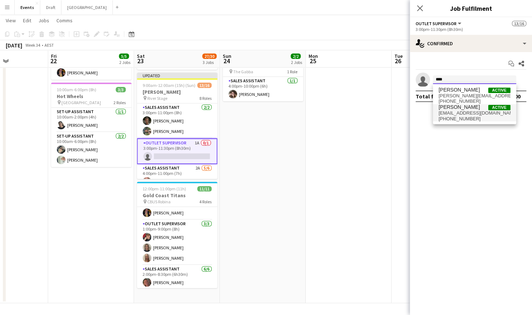
type input "****"
click at [464, 109] on span "[PERSON_NAME]" at bounding box center [459, 107] width 41 height 6
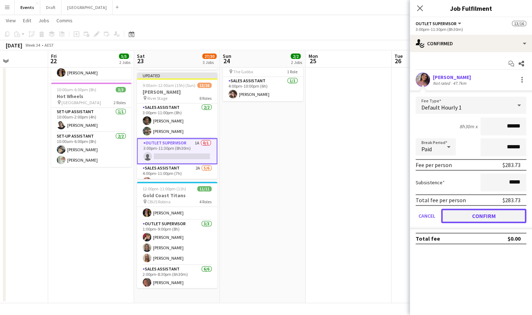
click at [457, 217] on button "Confirm" at bounding box center [483, 216] width 85 height 14
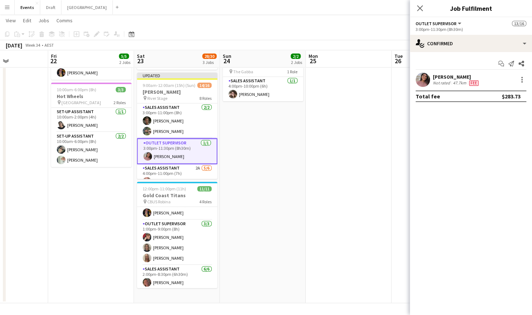
click at [283, 159] on app-date-cell "11:00am-4:00pm (5h) 1/1 Brisbane Roar pin [GEOGRAPHIC_DATA] 1 Role Sales Assist…" at bounding box center [263, 149] width 86 height 307
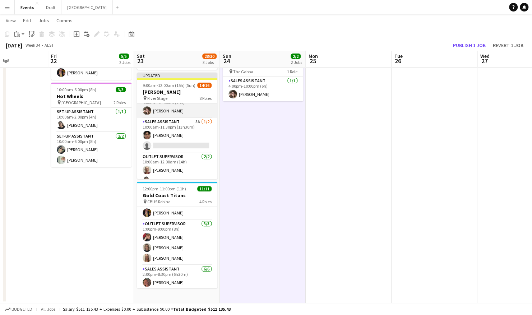
scroll to position [35, 0]
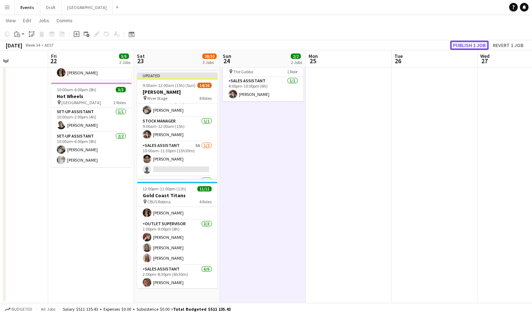
click at [478, 46] on button "Publish 1 job" at bounding box center [469, 45] width 38 height 9
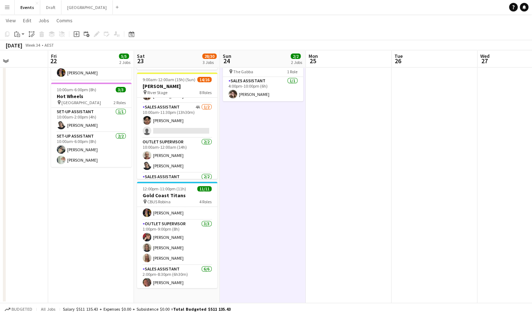
scroll to position [54, 0]
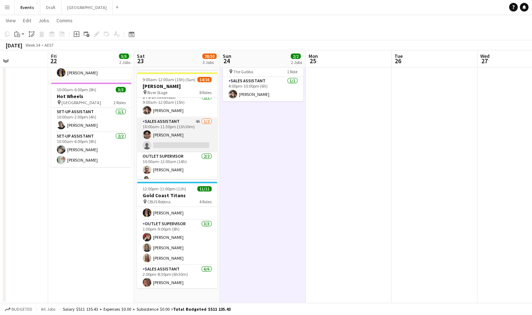
click at [178, 132] on app-card-role "Sales Assistant 4A [DATE] 10:00am-11:30pm (13h30m) [PERSON_NAME] single-neutral…" at bounding box center [177, 135] width 81 height 35
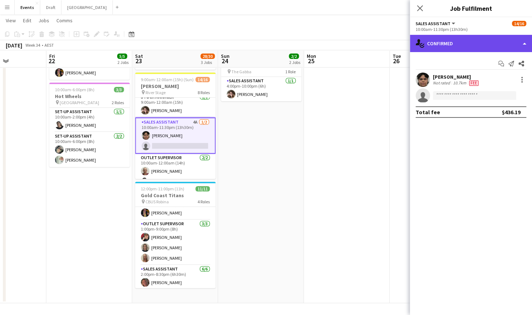
click at [463, 46] on div "single-neutral-actions-check-2 Confirmed" at bounding box center [471, 43] width 122 height 17
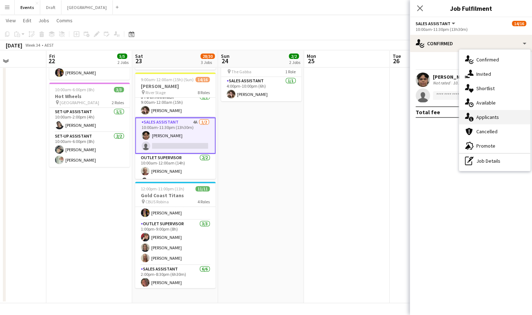
click at [493, 116] on div "single-neutral-actions-information Applicants" at bounding box center [494, 117] width 71 height 14
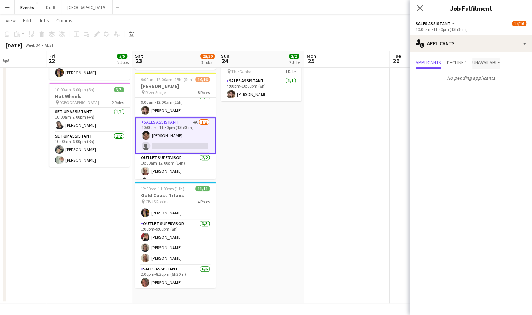
click at [491, 65] on span "Unavailable" at bounding box center [487, 62] width 28 height 5
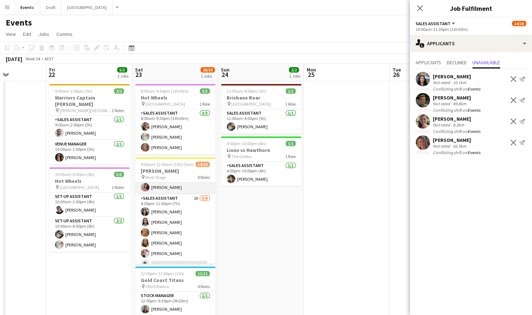
scroll to position [197, 0]
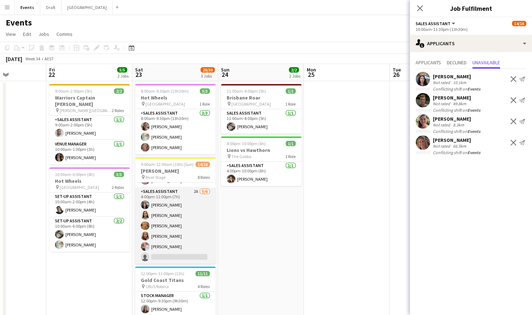
click at [174, 204] on app-card-role "Sales Assistant 2A [DATE] 4:00pm-11:00pm (7h) [PERSON_NAME] [PERSON_NAME] [PERS…" at bounding box center [175, 226] width 81 height 77
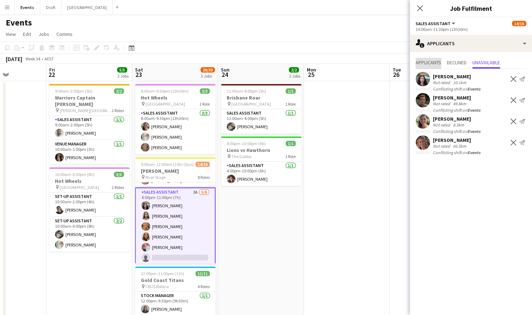
click at [434, 63] on span "Applicants" at bounding box center [429, 62] width 26 height 5
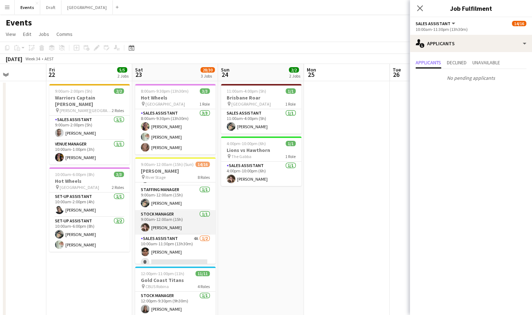
scroll to position [36, 0]
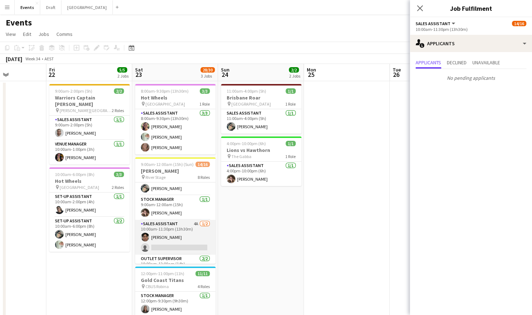
click at [179, 239] on app-card-role "Sales Assistant 4A [DATE] 10:00am-11:30pm (13h30m) [PERSON_NAME] single-neutral…" at bounding box center [175, 237] width 81 height 35
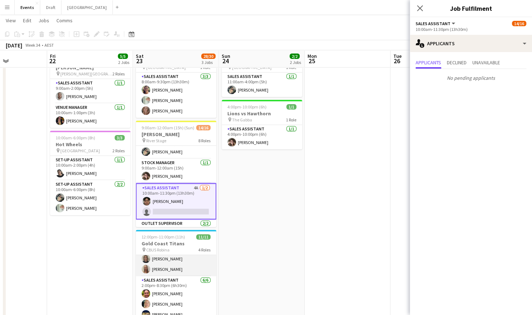
scroll to position [89, 0]
click at [168, 280] on app-card-role "Sales Assistant [DATE] 2:00pm-8:30pm (6h30m) [PERSON_NAME] [PERSON_NAME] [PERSO…" at bounding box center [176, 298] width 81 height 77
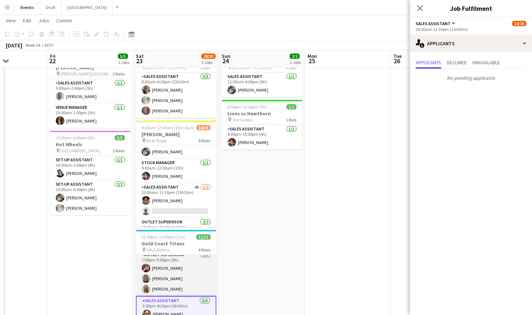
click at [172, 275] on app-card-role "Outlet Supervisor [DATE] 1:00pm-9:00pm (8h) [PERSON_NAME] [PERSON_NAME] [PERSON…" at bounding box center [176, 273] width 81 height 45
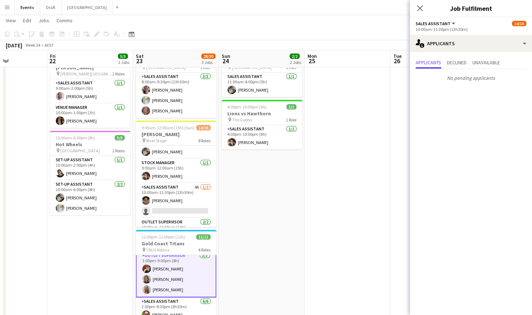
scroll to position [54, 0]
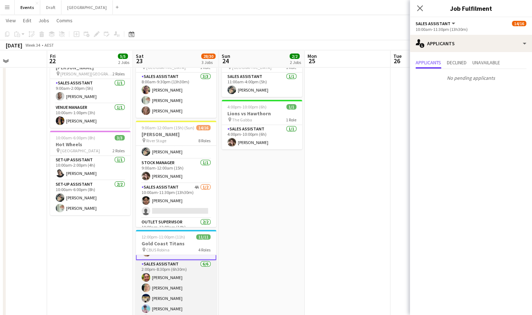
click at [158, 293] on app-card-role "Sales Assistant [DATE] 2:00pm-8:30pm (6h30m) [PERSON_NAME] [PERSON_NAME] [PERSO…" at bounding box center [176, 298] width 81 height 77
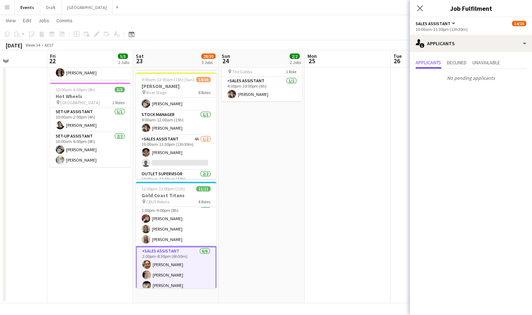
scroll to position [19, 0]
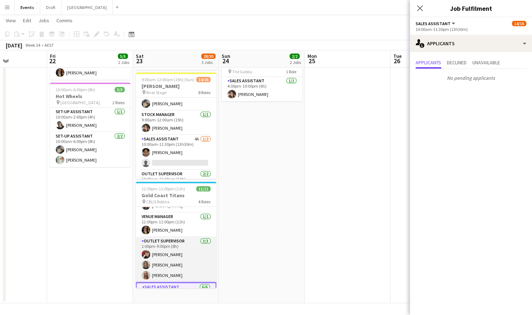
click at [170, 243] on app-card-role "Outlet Supervisor [DATE] 1:00pm-9:00pm (8h) [PERSON_NAME] [PERSON_NAME] [PERSON…" at bounding box center [176, 259] width 81 height 45
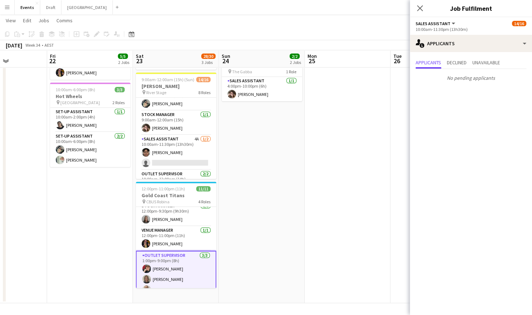
scroll to position [0, 0]
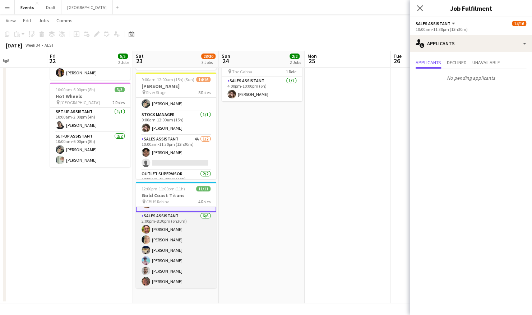
click at [165, 236] on app-card-role "Sales Assistant [DATE] 2:00pm-8:30pm (6h30m) [PERSON_NAME] [PERSON_NAME] [PERSO…" at bounding box center [176, 250] width 81 height 77
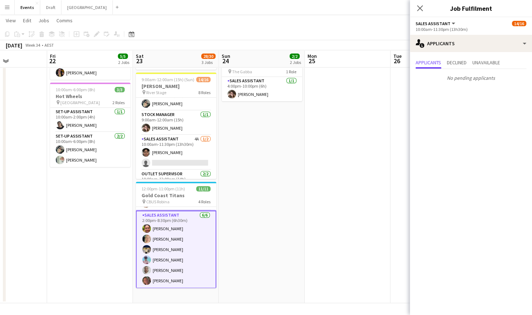
scroll to position [90, 0]
click at [480, 66] on span "Unavailable" at bounding box center [487, 63] width 28 height 11
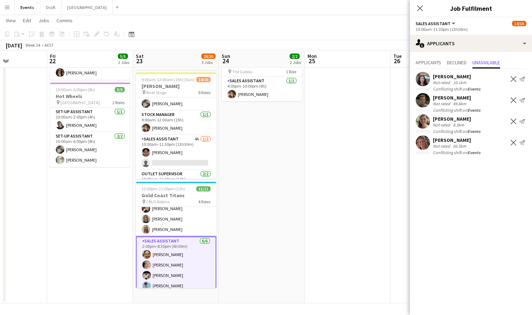
scroll to position [54, 0]
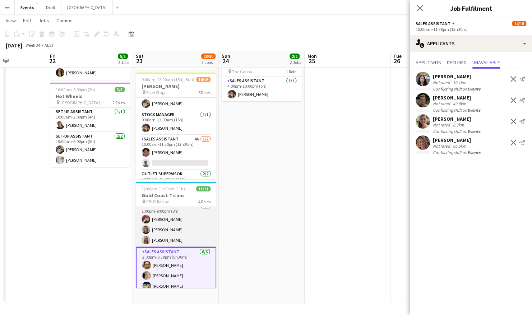
click at [181, 229] on app-card-role "Outlet Supervisor [DATE] 1:00pm-9:00pm (8h) [PERSON_NAME] [PERSON_NAME] [PERSON…" at bounding box center [176, 224] width 81 height 45
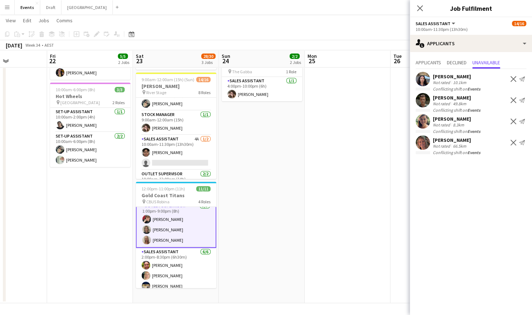
scroll to position [19, 0]
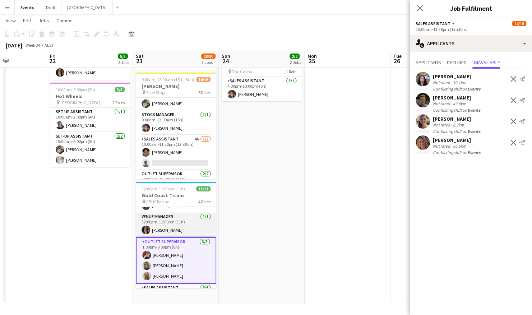
click at [160, 225] on app-card-role "Venue Manager [DATE] 12:00pm-11:00pm (11h) [PERSON_NAME]" at bounding box center [176, 225] width 81 height 24
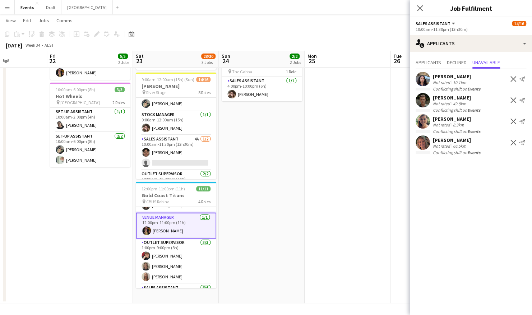
scroll to position [0, 0]
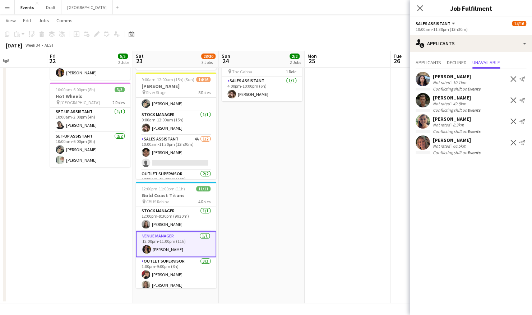
click at [160, 225] on app-card-role "Stock Manager [DATE] 12:00pm-9:30pm (9h30m) [PERSON_NAME]" at bounding box center [176, 219] width 81 height 24
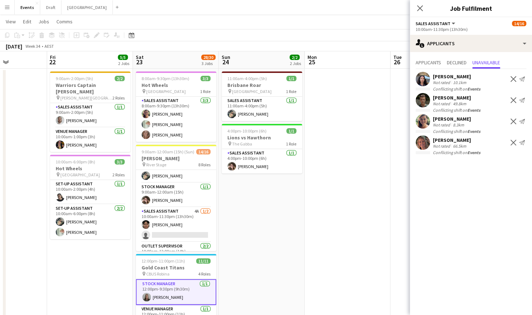
scroll to position [12, 0]
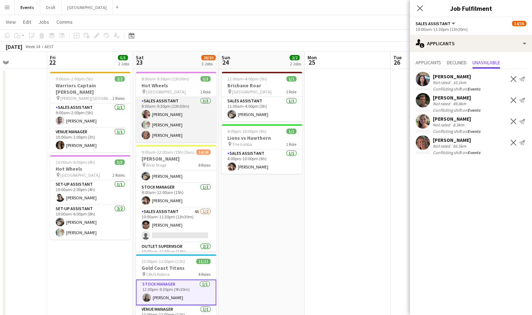
click at [178, 123] on app-card-role "Sales Assistant [DATE] 8:00am-9:30pm (13h30m) [PERSON_NAME] [PERSON_NAME] [PERS…" at bounding box center [176, 119] width 81 height 45
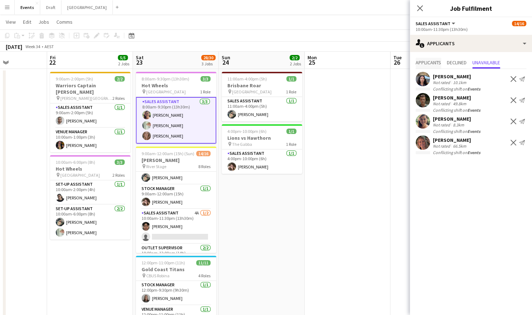
click at [433, 63] on span "Applicants" at bounding box center [429, 62] width 26 height 5
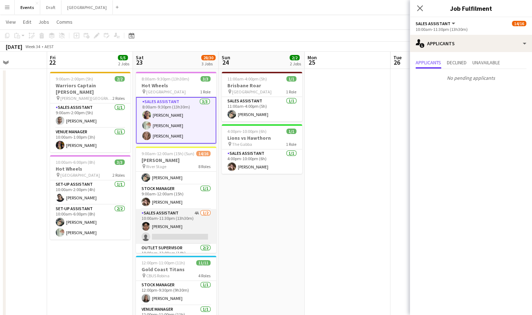
click at [168, 219] on app-card-role "Sales Assistant 4A [DATE] 10:00am-11:30pm (13h30m) [PERSON_NAME] single-neutral…" at bounding box center [176, 226] width 81 height 35
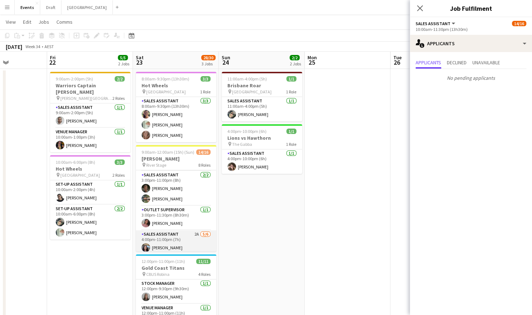
scroll to position [199, 0]
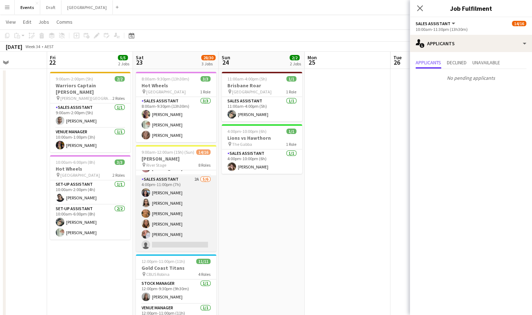
click at [170, 210] on app-card-role "Sales Assistant 2A [DATE] 4:00pm-11:00pm (7h) [PERSON_NAME] [PERSON_NAME] [PERS…" at bounding box center [176, 213] width 81 height 77
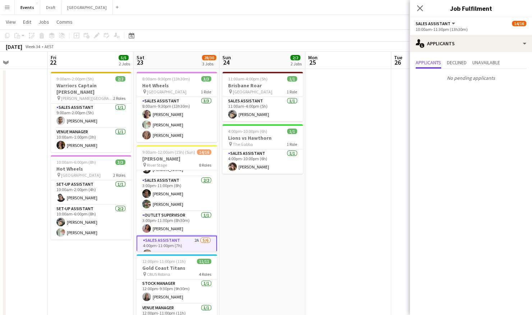
scroll to position [125, 0]
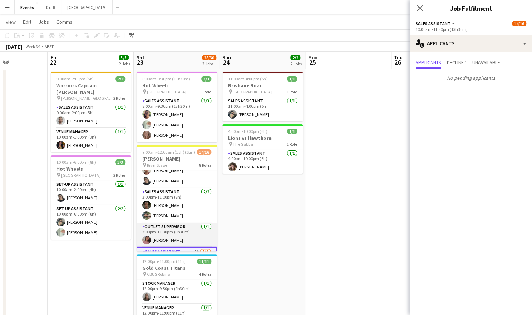
click at [160, 234] on app-card-role "Outlet Supervisor [DATE] 3:00pm-11:30pm (8h30m) [PERSON_NAME]" at bounding box center [177, 235] width 81 height 24
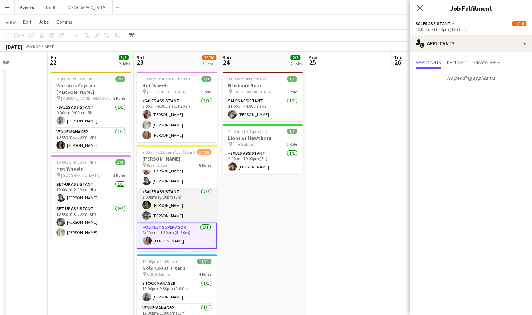
click at [165, 208] on app-card-role "Sales Assistant [DATE] 3:00pm-11:00pm (8h) [PERSON_NAME]" at bounding box center [177, 205] width 81 height 35
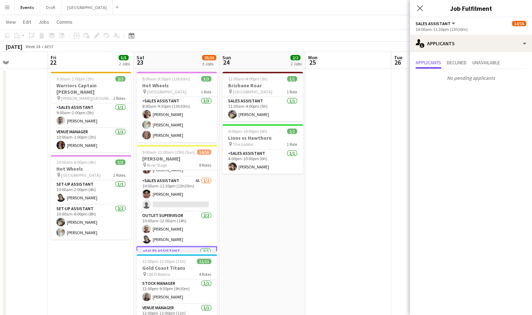
scroll to position [54, 0]
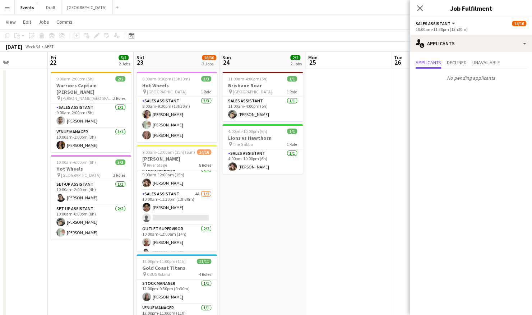
click at [165, 208] on app-card-role "Sales Assistant 4A [DATE] 10:00am-11:30pm (13h30m) [PERSON_NAME] single-neutral…" at bounding box center [177, 207] width 81 height 35
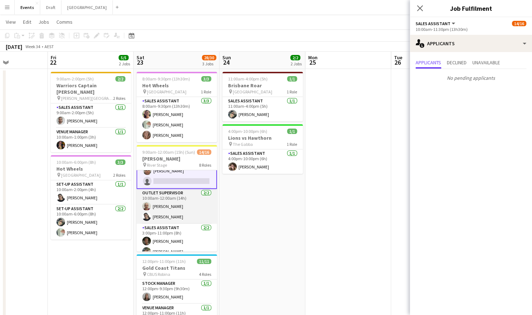
scroll to position [55, 0]
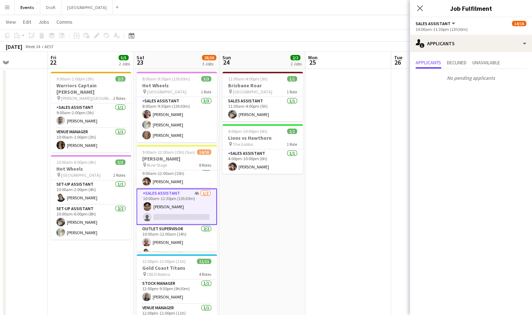
click at [306, 246] on app-date-cell at bounding box center [349, 222] width 86 height 307
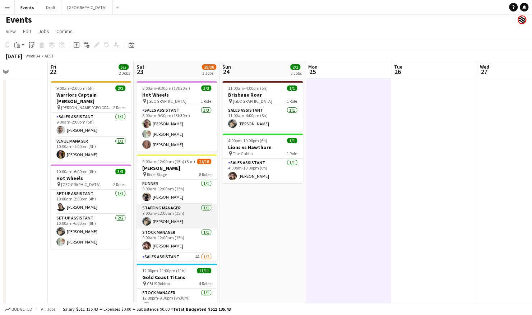
scroll to position [0, 0]
